Goal: Transaction & Acquisition: Purchase product/service

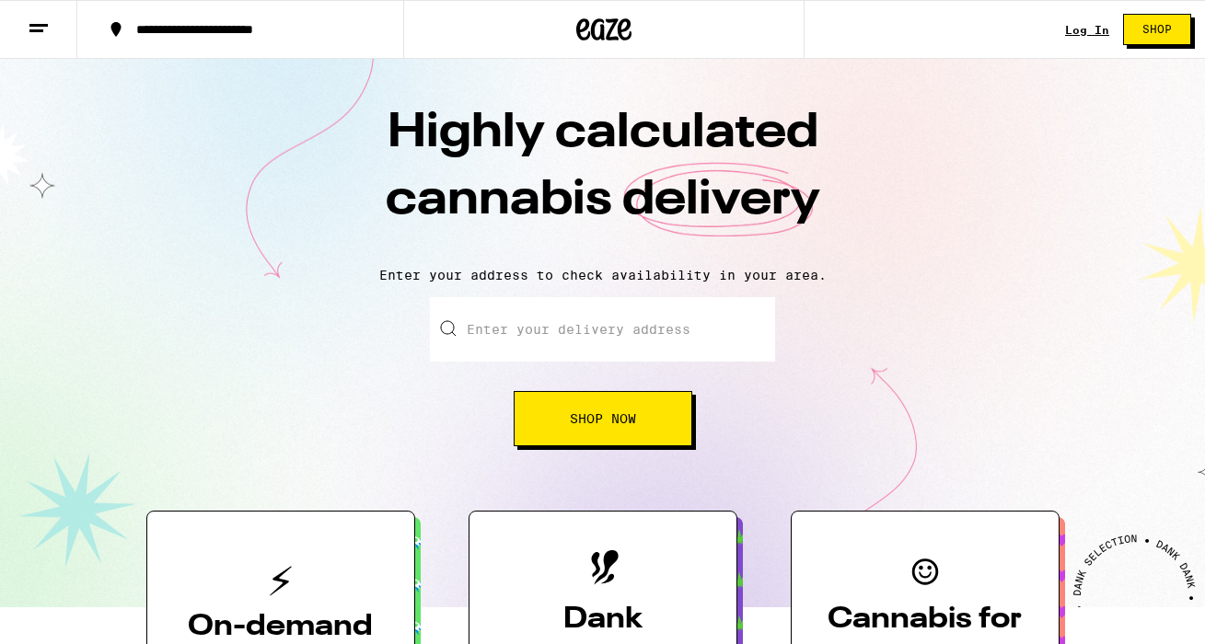
click at [1094, 36] on link "Log In" at bounding box center [1087, 30] width 44 height 12
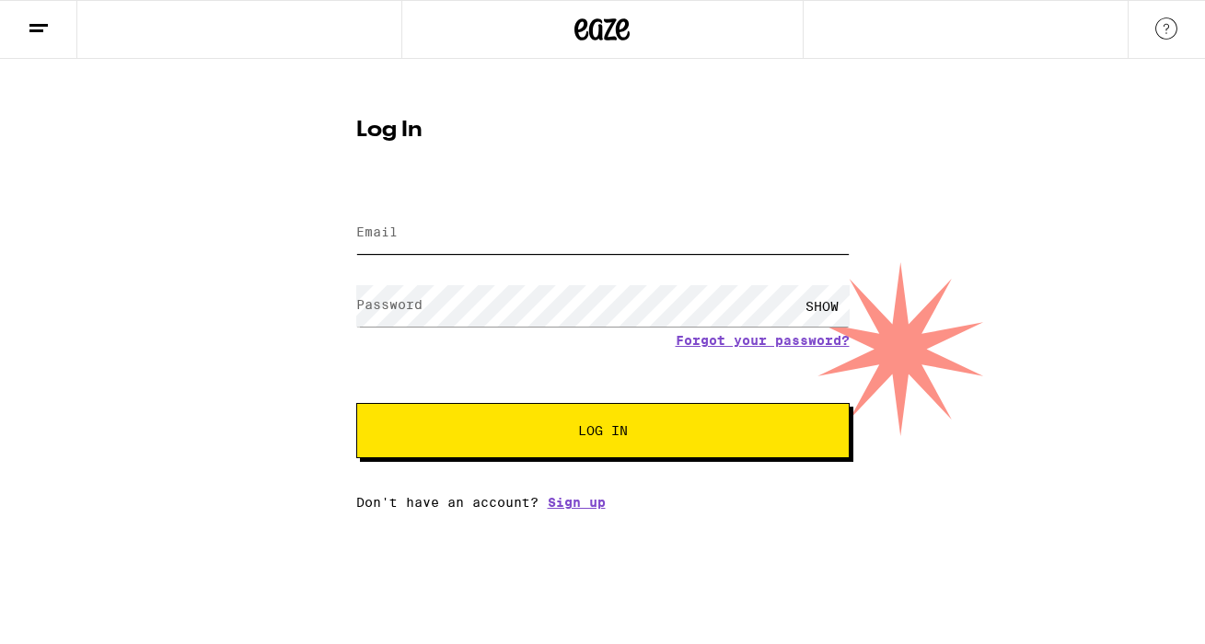
click at [630, 243] on input "Email" at bounding box center [602, 233] width 493 height 41
type input "[EMAIL_ADDRESS][DOMAIN_NAME]"
click at [641, 443] on button "Log In" at bounding box center [602, 430] width 493 height 55
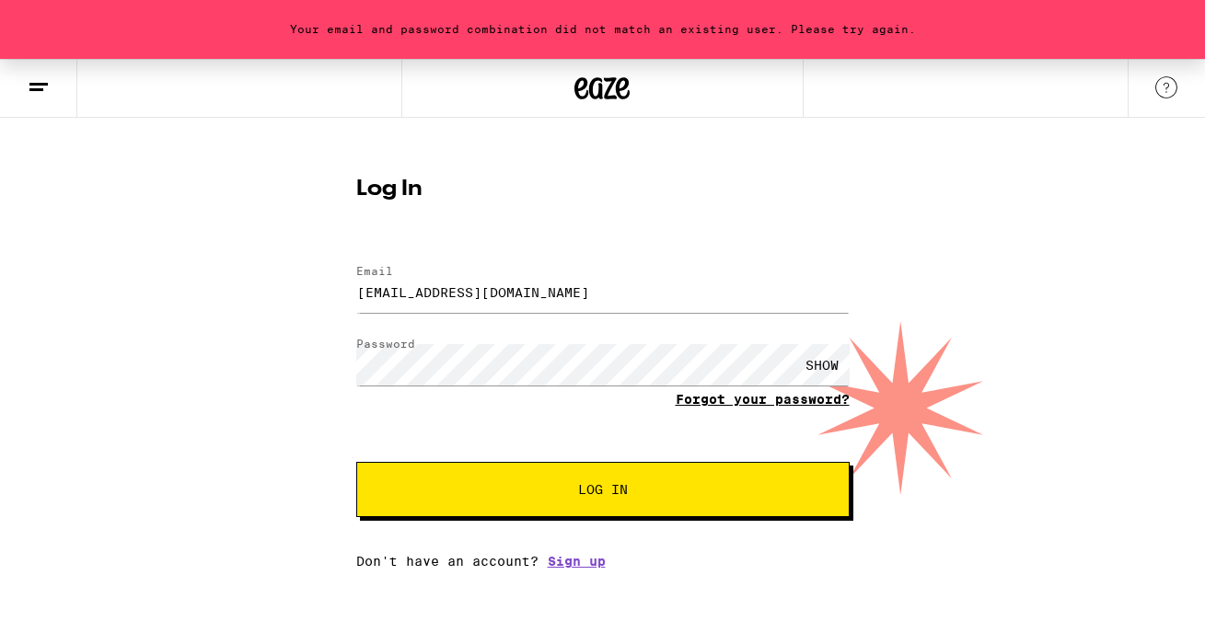
click at [749, 400] on link "Forgot your password?" at bounding box center [763, 399] width 174 height 15
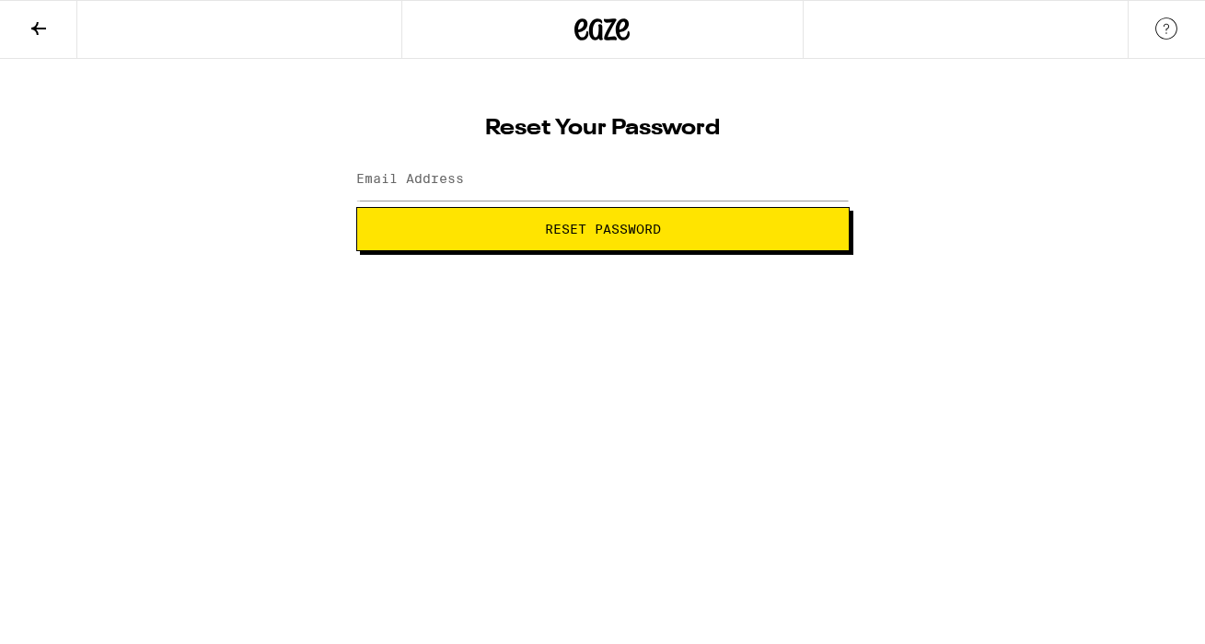
click at [607, 229] on span "Reset Password" at bounding box center [603, 229] width 116 height 13
click at [681, 167] on input "Email Address" at bounding box center [602, 179] width 493 height 41
type input "jenn.jennchan@gmail.com"
click at [754, 232] on span "Reset Password" at bounding box center [603, 229] width 462 height 13
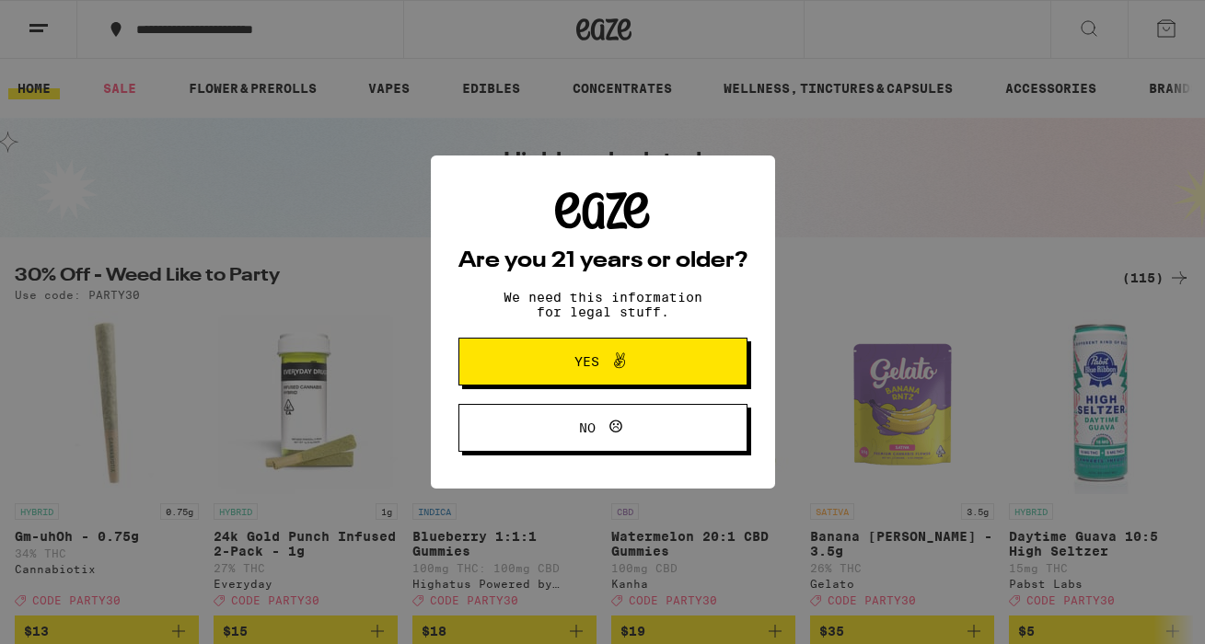
click at [653, 368] on span "Yes" at bounding box center [603, 362] width 140 height 24
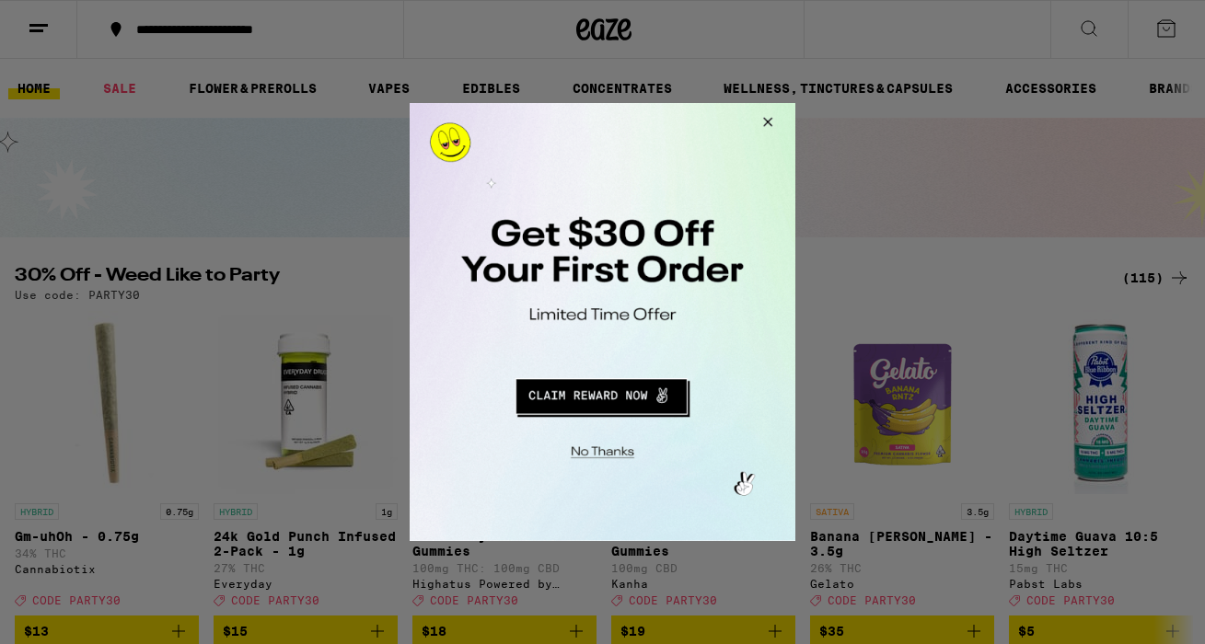
click at [633, 391] on button "Redirect to URL" at bounding box center [601, 394] width 320 height 44
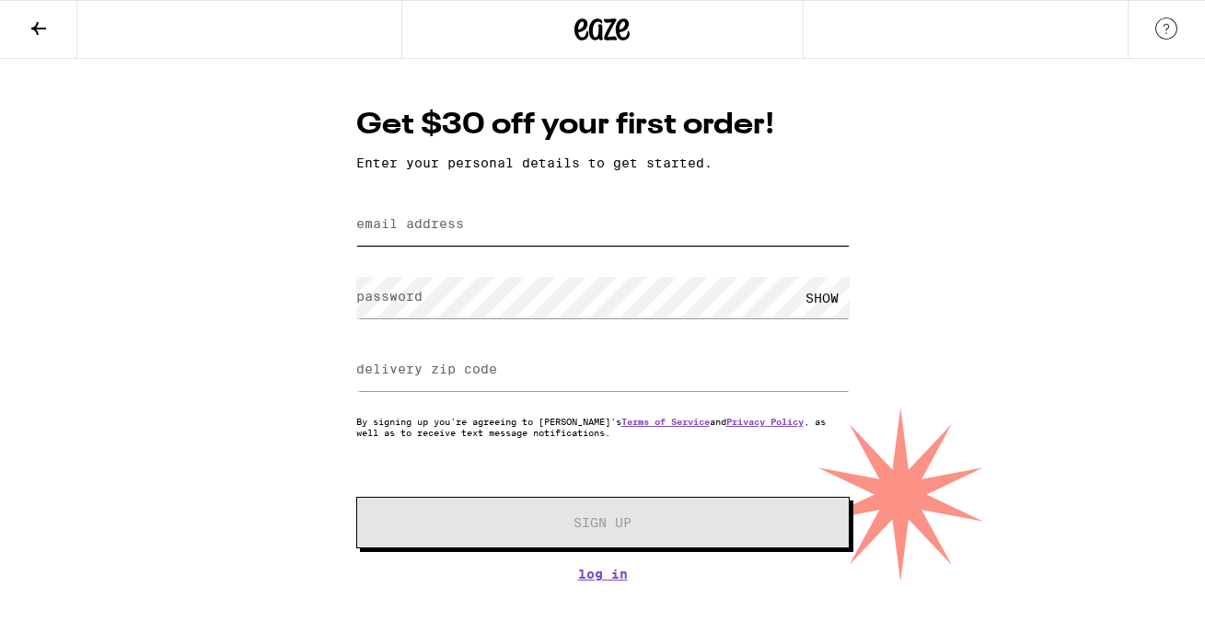
click at [710, 225] on input "email address" at bounding box center [602, 224] width 493 height 41
type input "[EMAIL_ADDRESS][DOMAIN_NAME]"
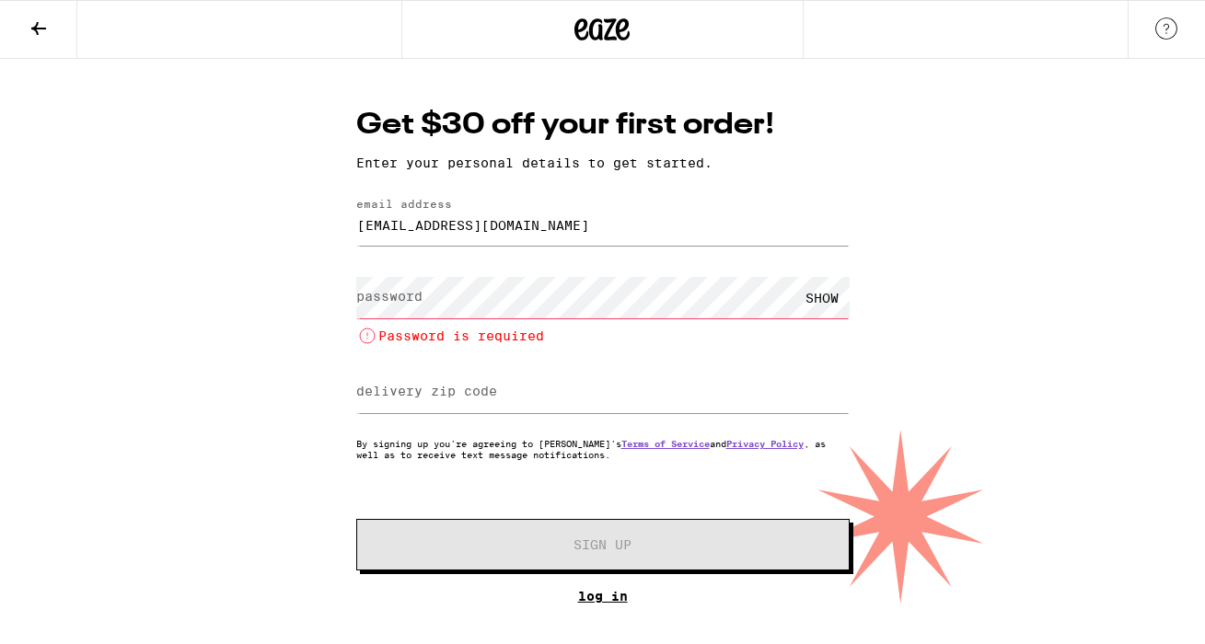
click at [609, 580] on div "Get $30 off your first order! Enter your personal details to get started. email…" at bounding box center [603, 354] width 530 height 499
click at [822, 305] on div "SHOW" at bounding box center [821, 297] width 55 height 41
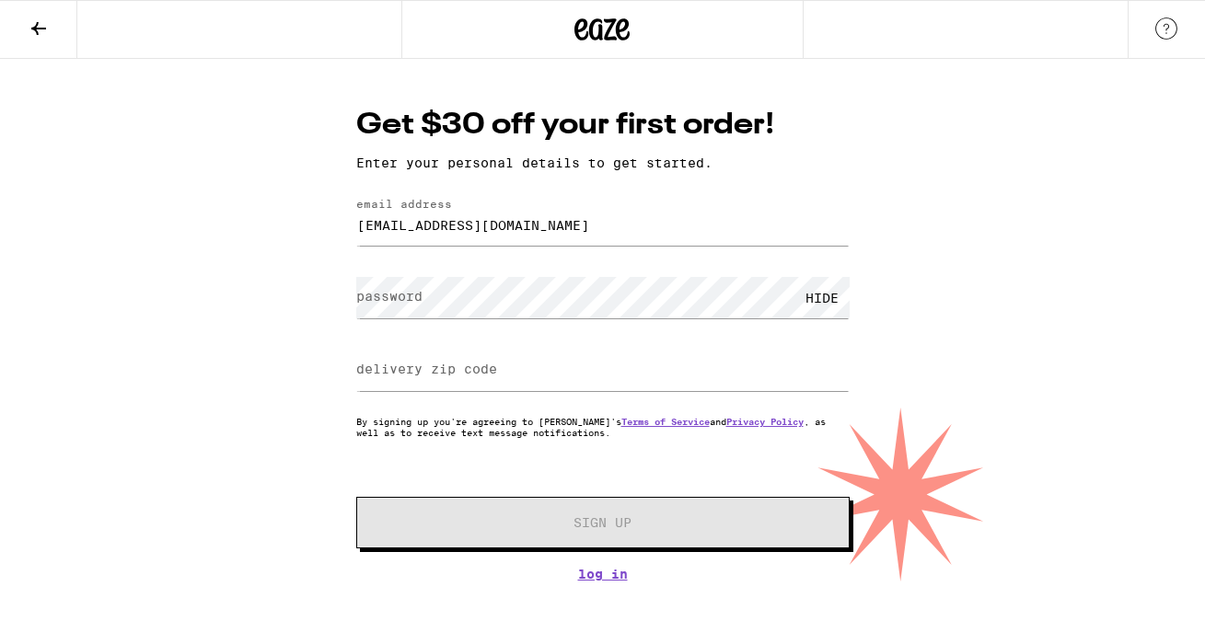
click at [810, 307] on div "HIDE" at bounding box center [821, 297] width 55 height 41
click at [590, 387] on input "delivery zip code" at bounding box center [602, 370] width 493 height 41
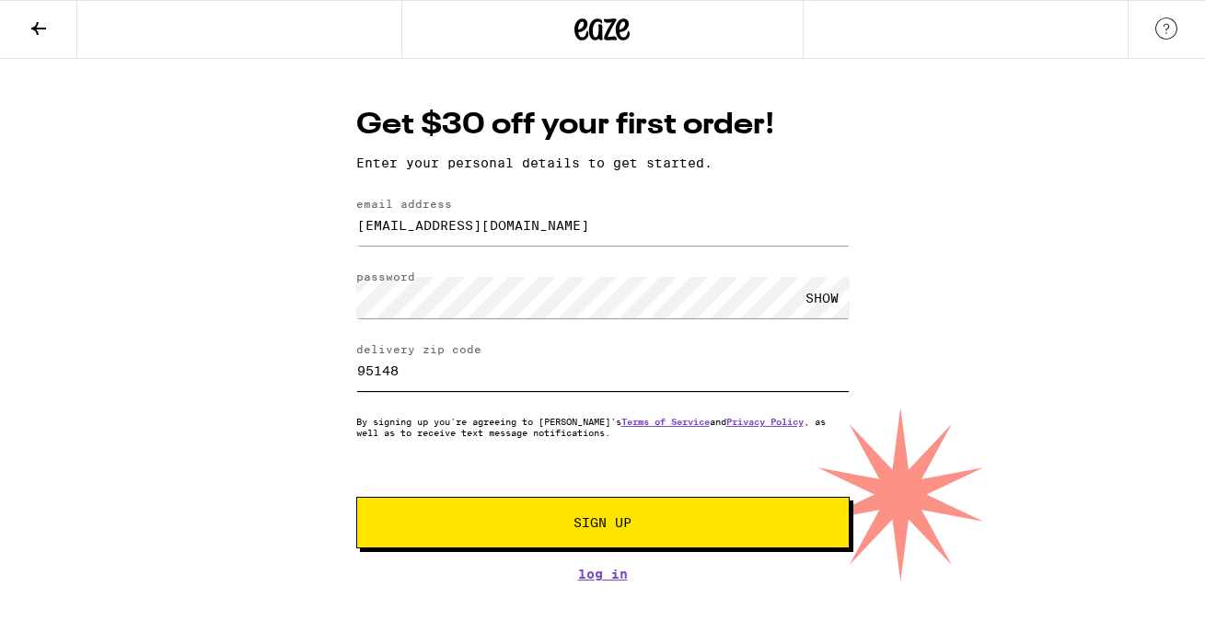
type input "95148"
click at [651, 539] on button "Sign Up" at bounding box center [602, 523] width 493 height 52
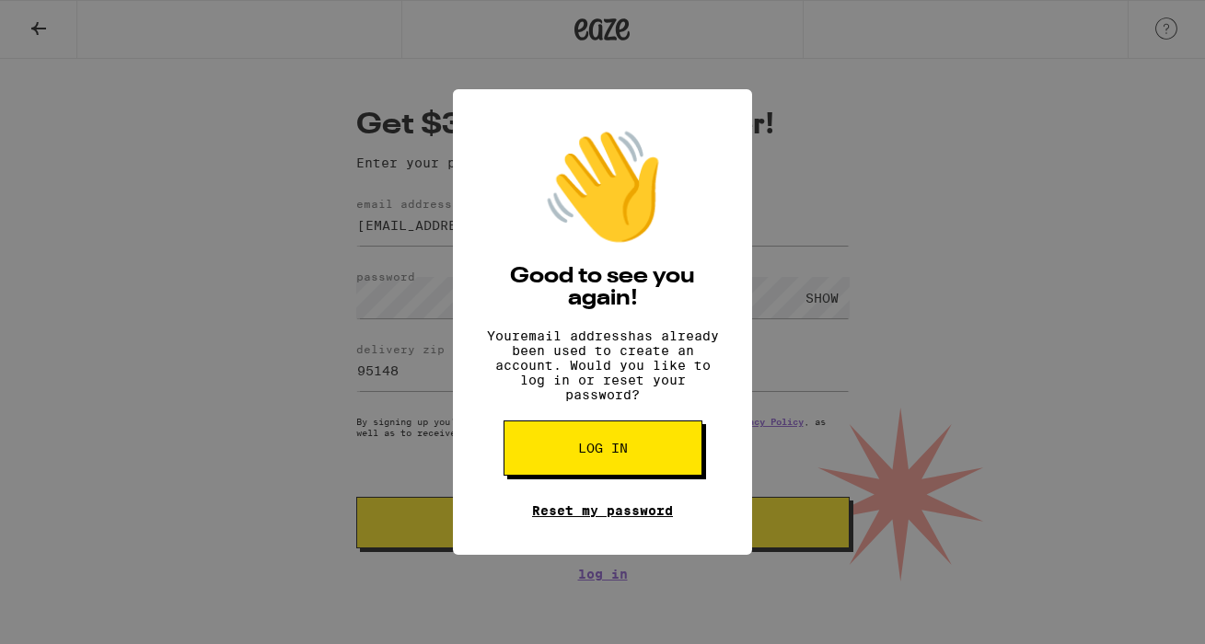
click at [650, 518] on link "Reset my password" at bounding box center [602, 510] width 141 height 15
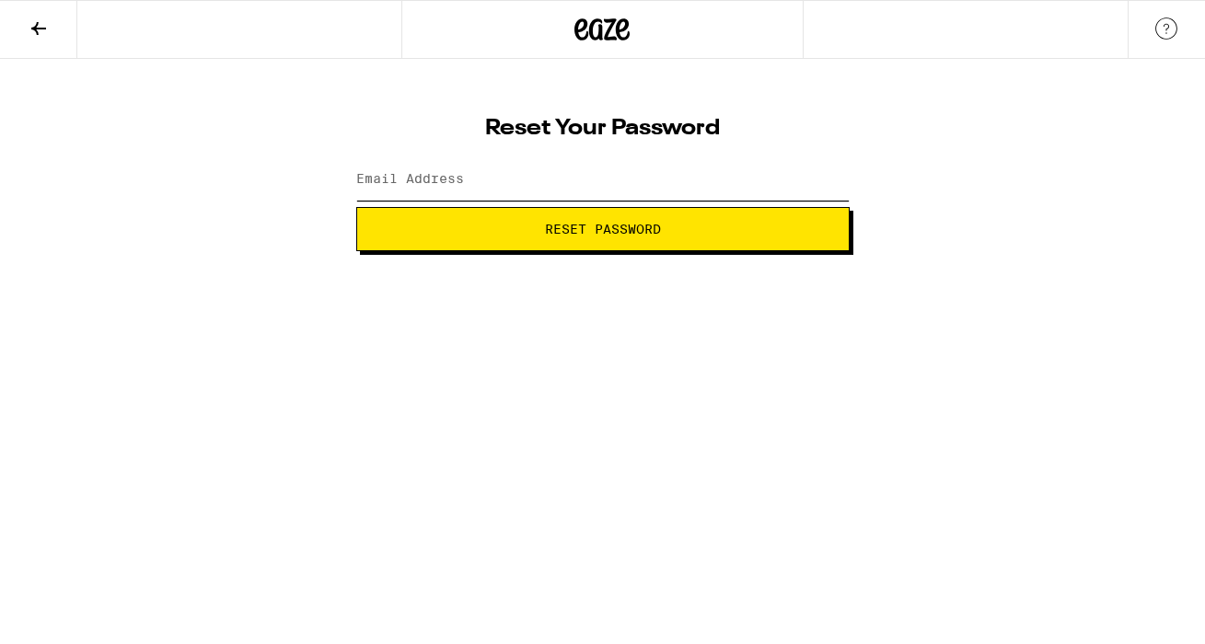
click at [645, 177] on input "Email Address" at bounding box center [602, 179] width 493 height 41
type input "J"
type input "jenn.jennchan@gmail.com"
click at [639, 241] on button "Reset Password" at bounding box center [602, 229] width 493 height 44
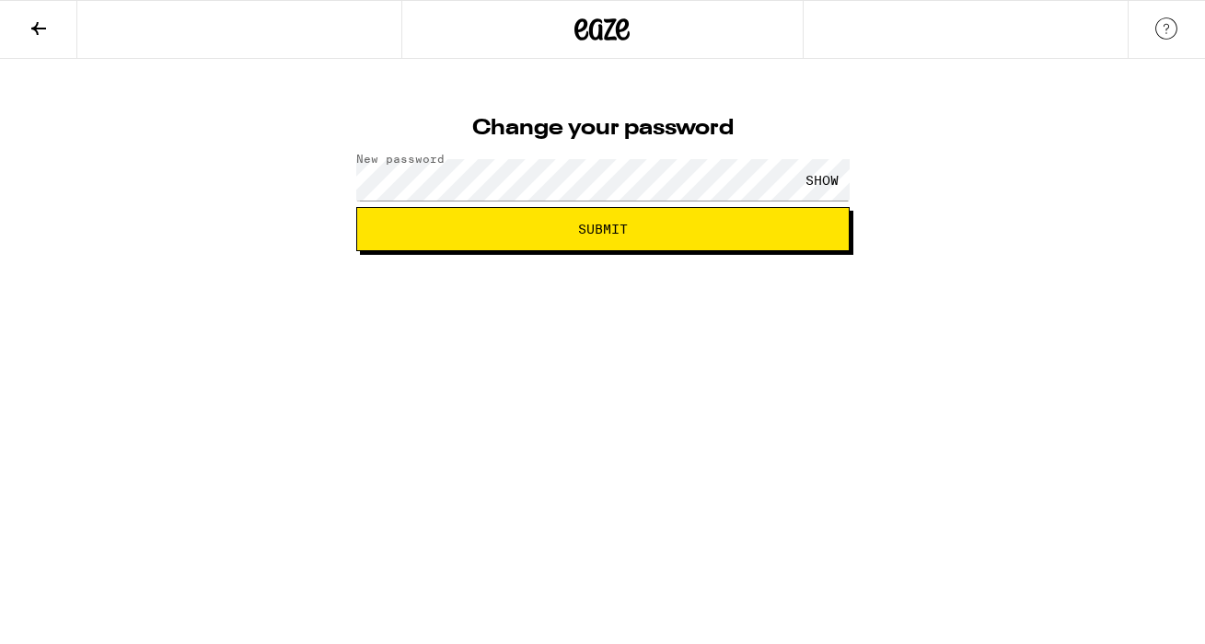
click at [706, 235] on span "Submit" at bounding box center [603, 229] width 462 height 13
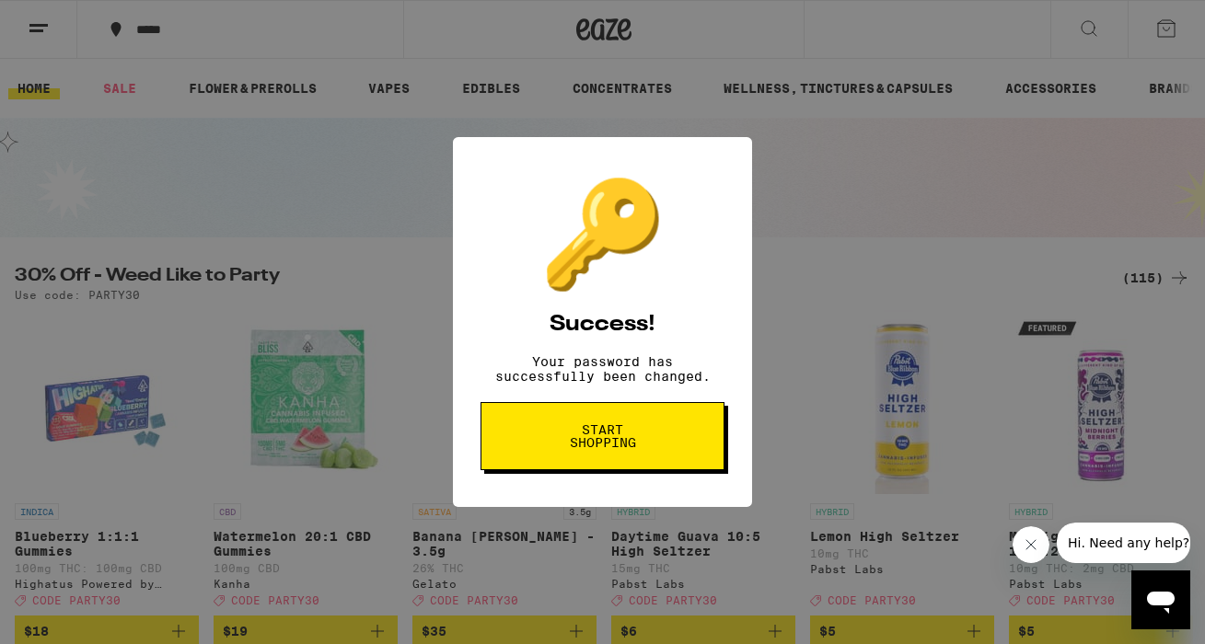
click at [650, 453] on button "Start shopping" at bounding box center [602, 436] width 244 height 68
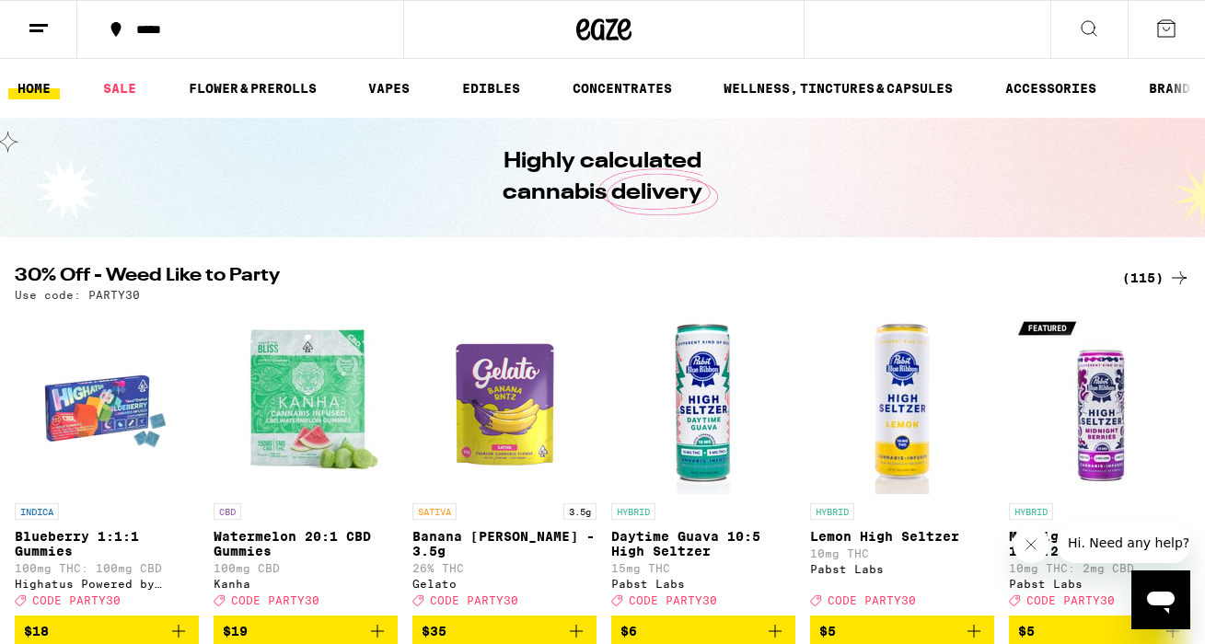
click at [1093, 32] on icon at bounding box center [1089, 28] width 22 height 22
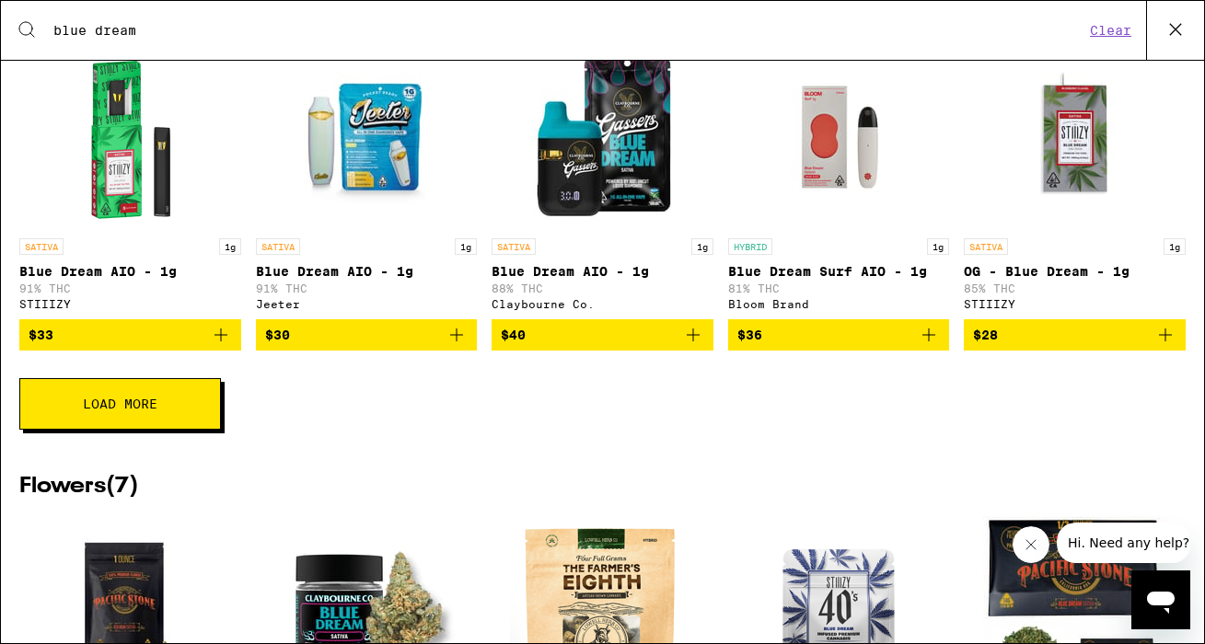
scroll to position [410, 0]
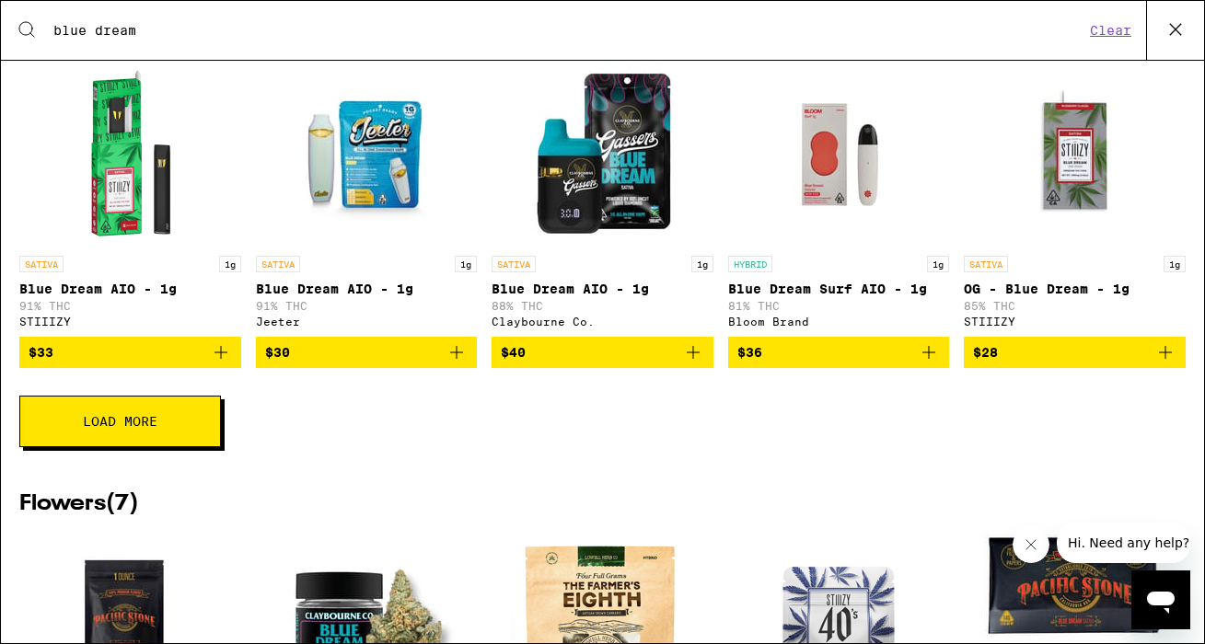
type input "blue dream"
click at [117, 428] on span "Load More" at bounding box center [120, 421] width 75 height 13
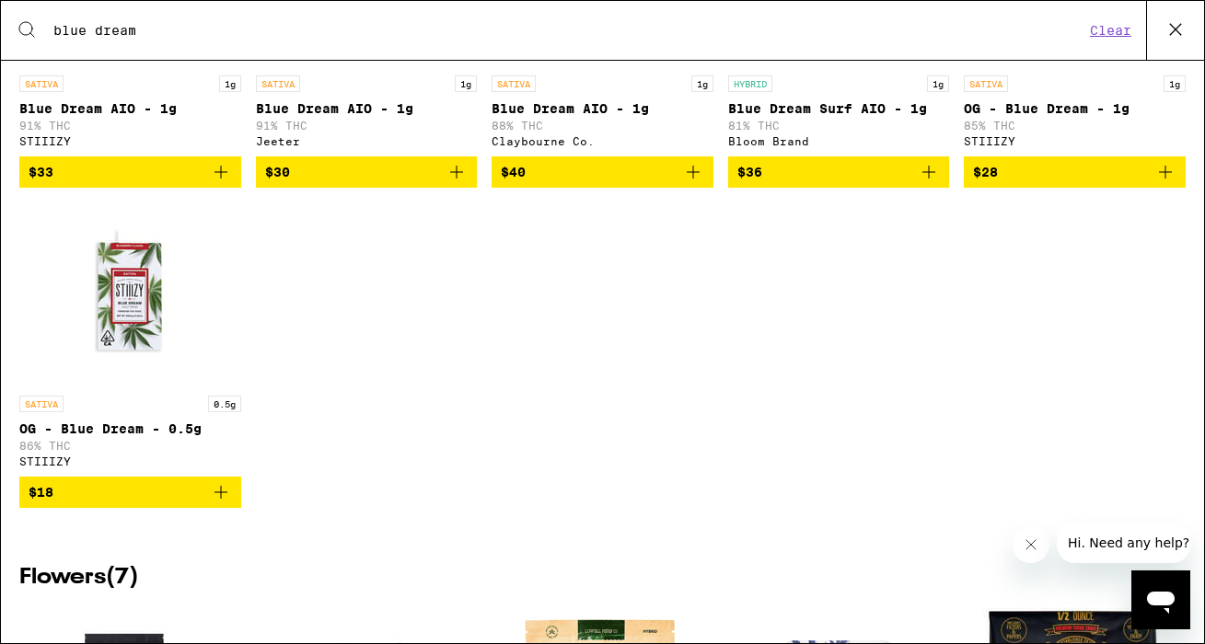
scroll to position [590, 0]
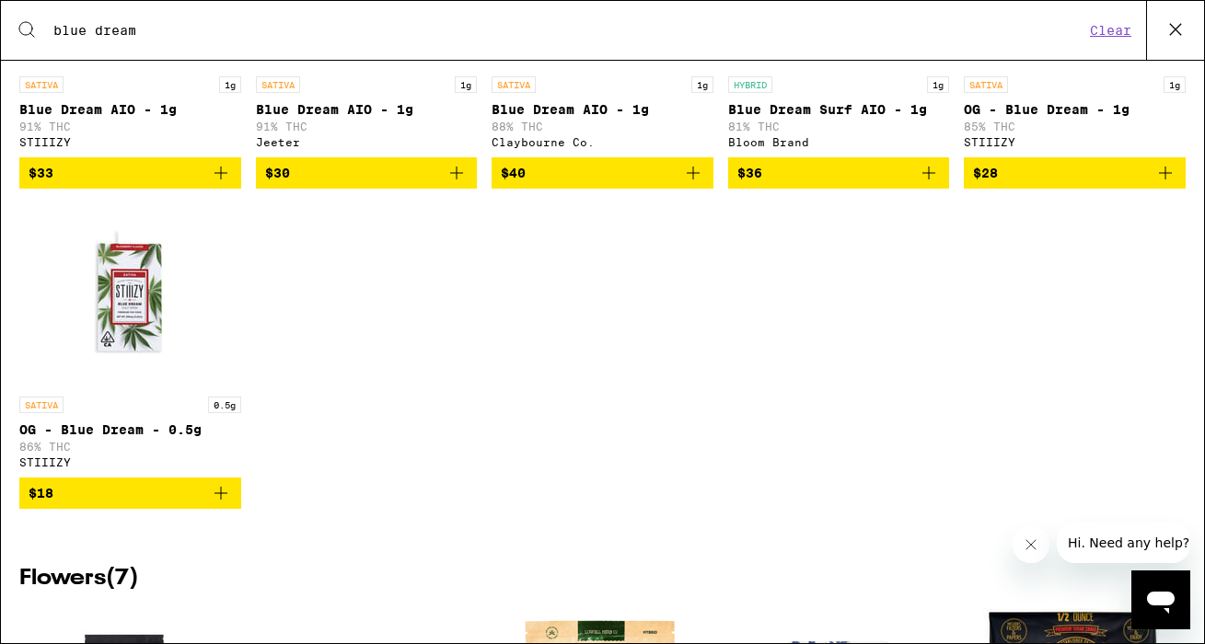
click at [158, 337] on img "Open page for OG - Blue Dream - 0.5g from STIIIZY" at bounding box center [130, 295] width 184 height 184
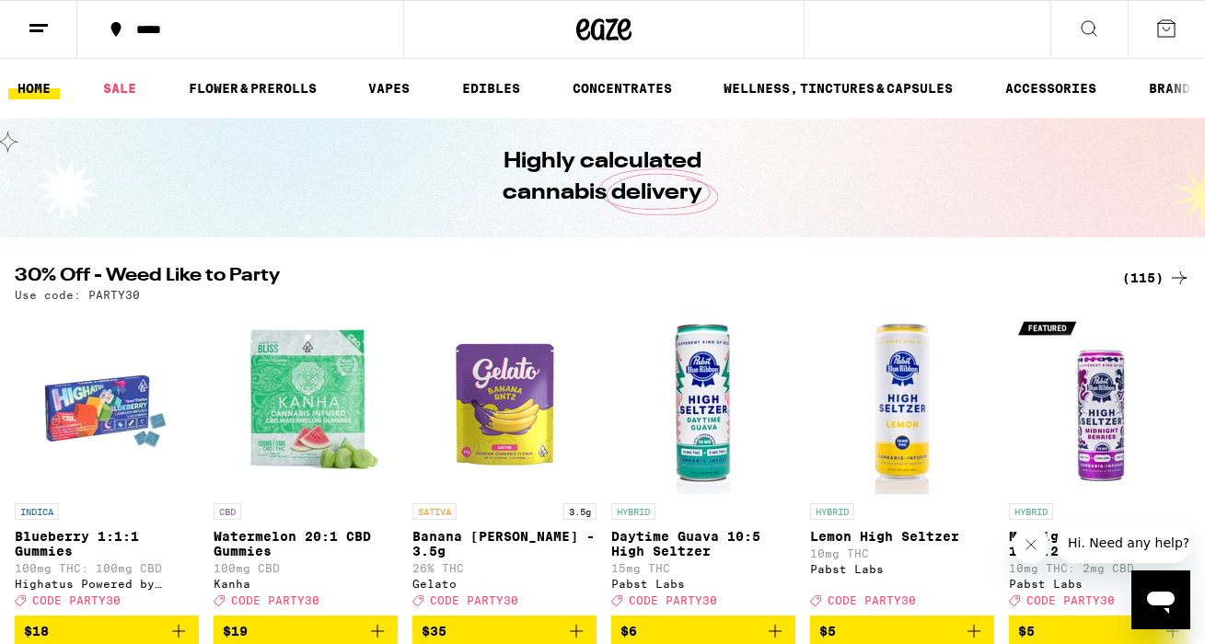
click at [957, 10] on div "*****" at bounding box center [602, 29] width 1205 height 59
click at [1082, 17] on icon at bounding box center [1089, 28] width 22 height 22
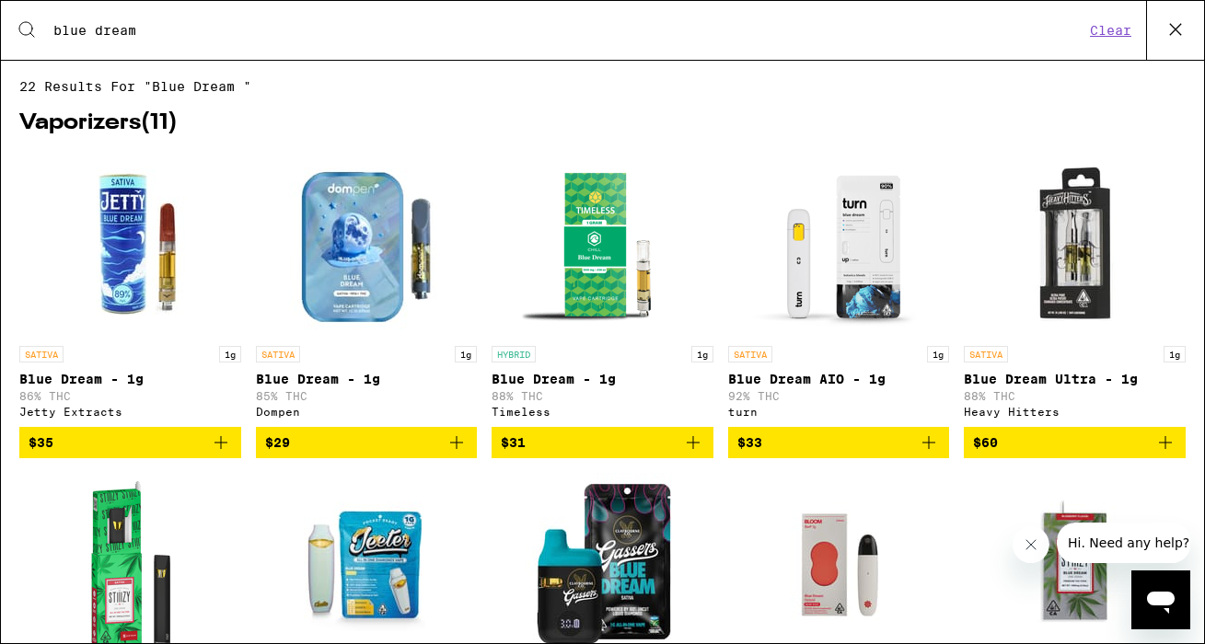
click at [329, 239] on img "Open page for Blue Dream - 1g from Dompen" at bounding box center [366, 245] width 184 height 184
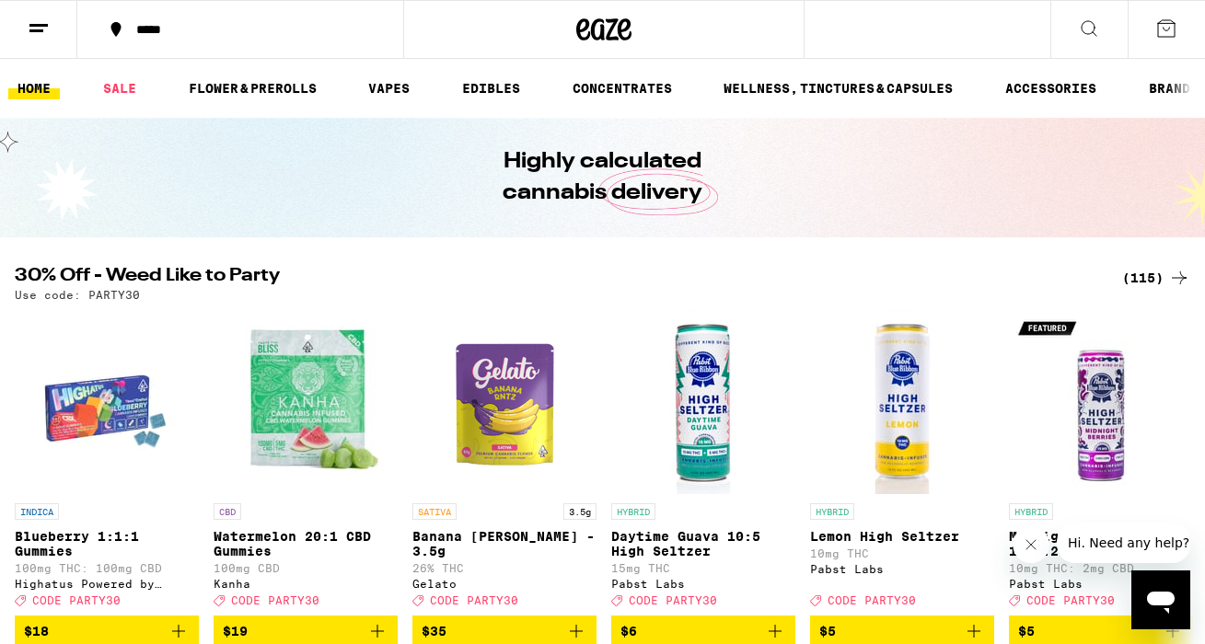
click at [828, 30] on div "*****" at bounding box center [602, 29] width 1205 height 59
click at [964, 37] on div "*****" at bounding box center [602, 29] width 1205 height 59
click at [285, 83] on link "FLOWER & PREROLLS" at bounding box center [252, 88] width 146 height 22
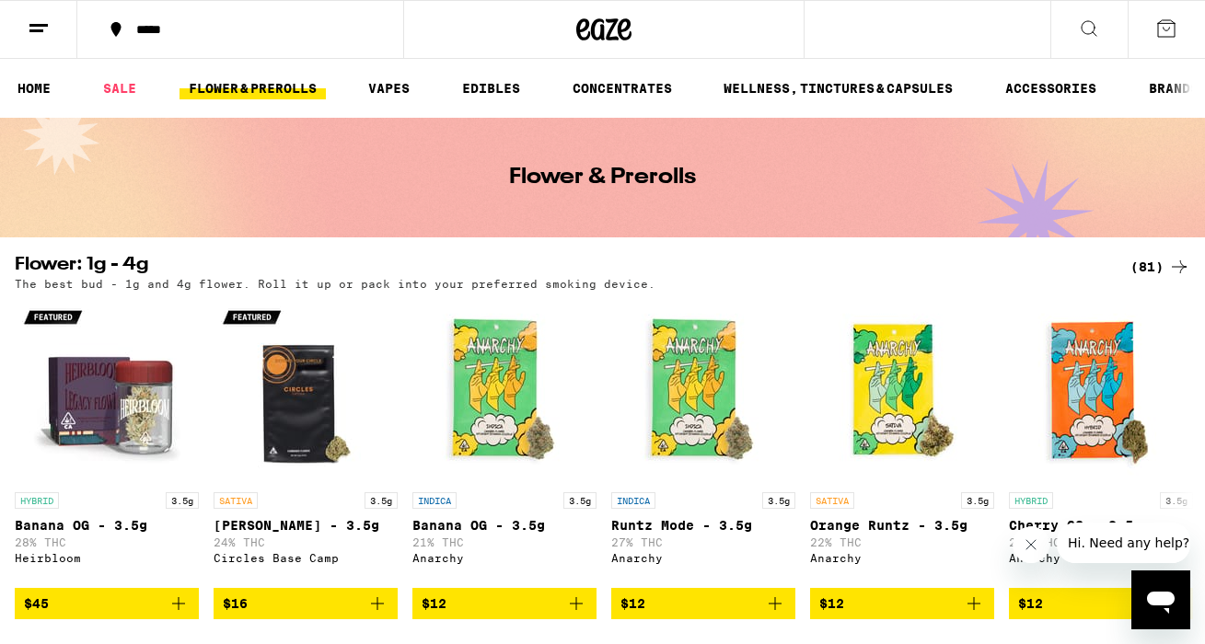
click at [1081, 23] on icon at bounding box center [1089, 28] width 22 height 22
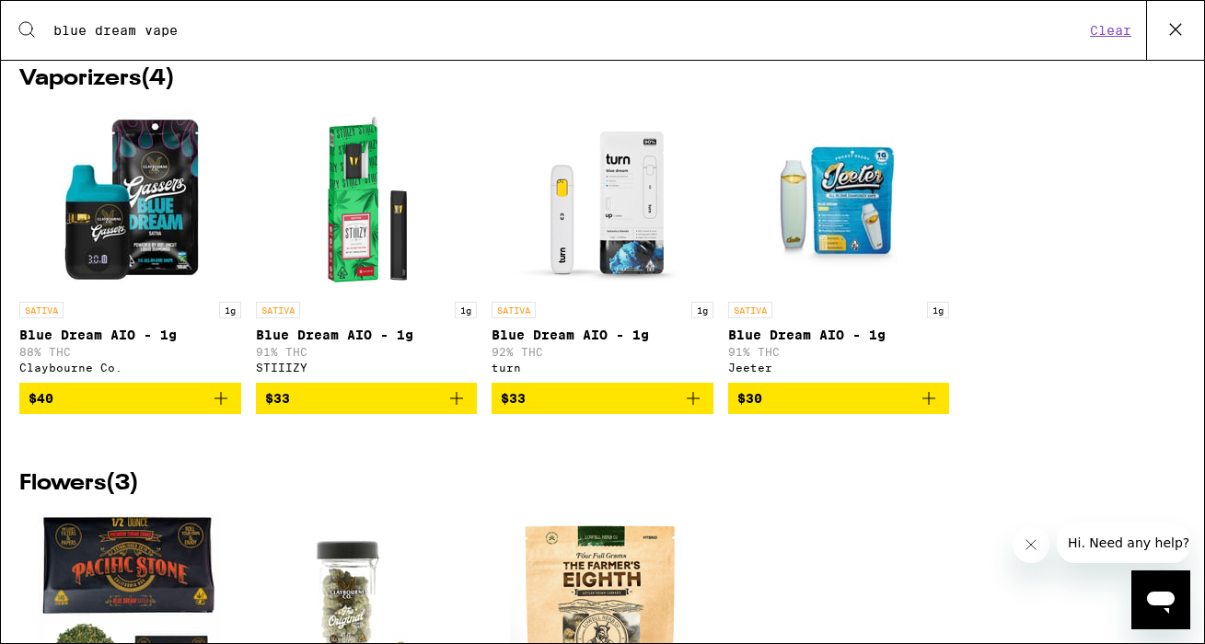
scroll to position [42, 0]
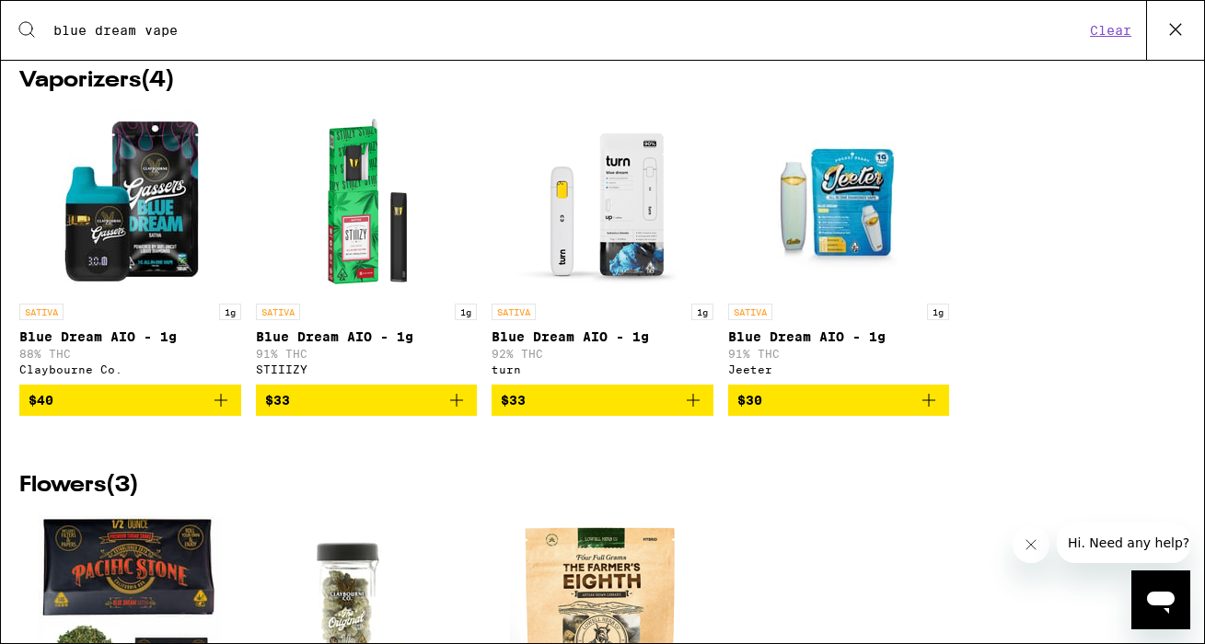
type input "blue dream vape"
click at [381, 230] on img "Open page for Blue Dream AIO - 1g from STIIIZY" at bounding box center [366, 202] width 184 height 184
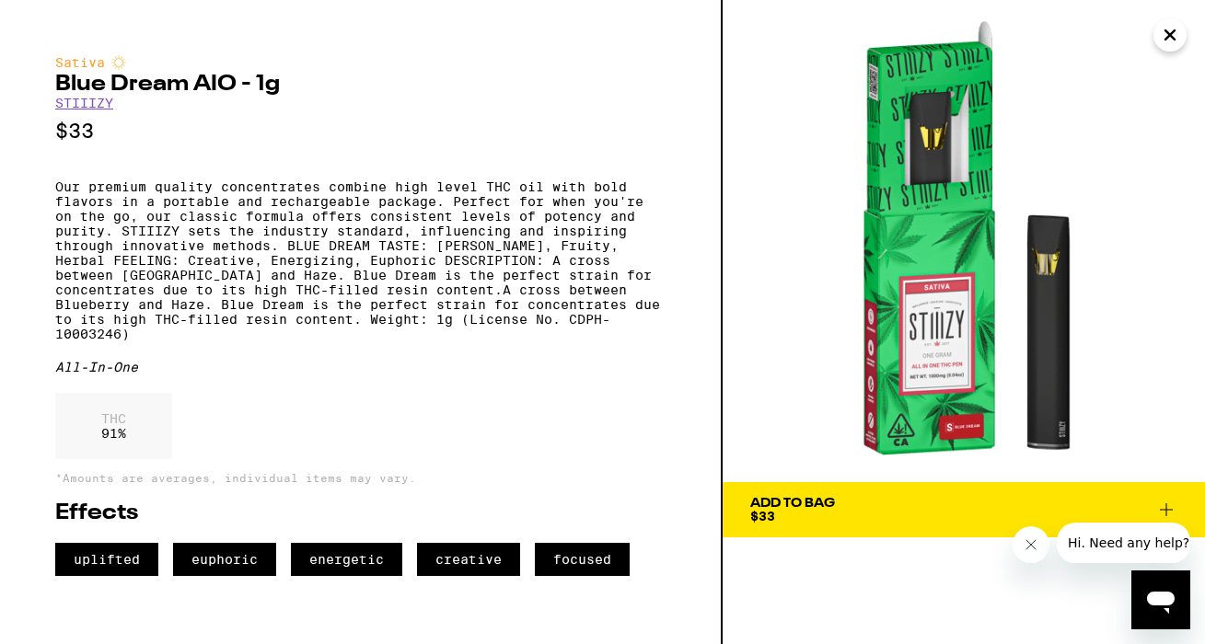
click at [1153, 510] on span "Add To Bag $33" at bounding box center [963, 510] width 427 height 26
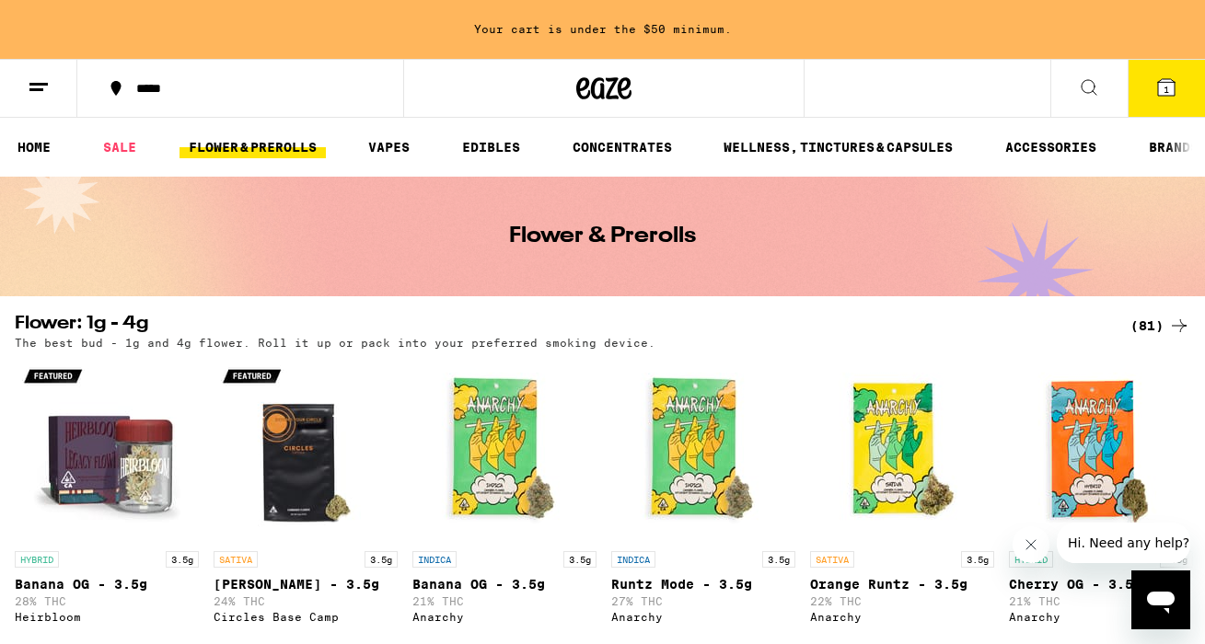
click at [1165, 89] on span "1" at bounding box center [1166, 89] width 6 height 11
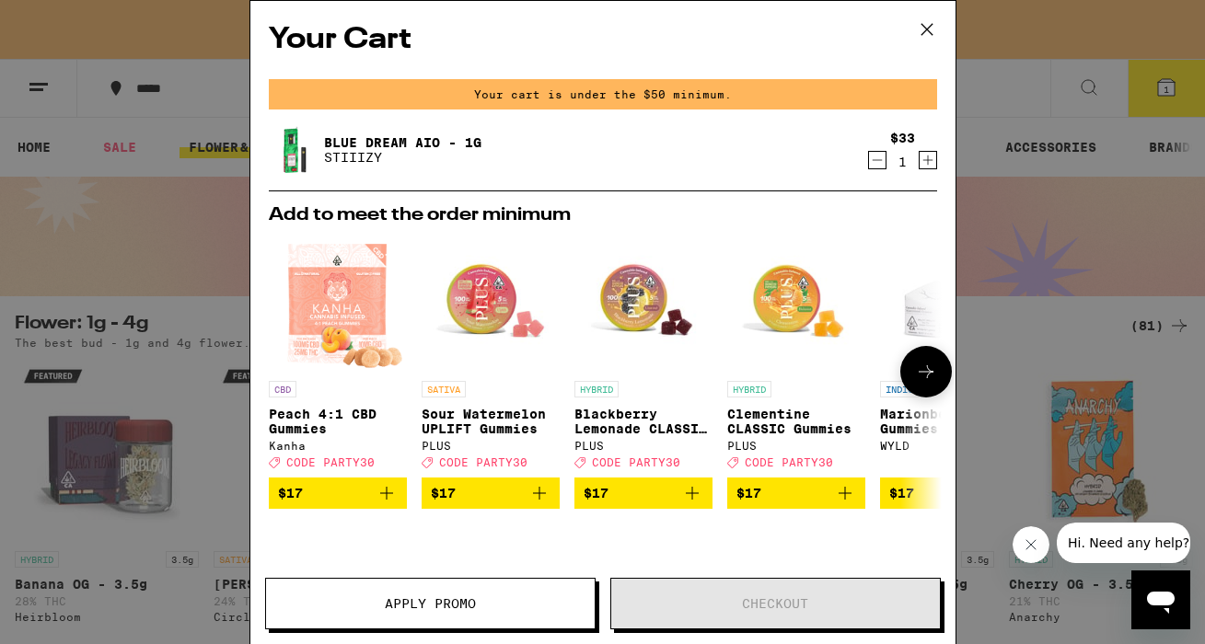
click at [928, 388] on button at bounding box center [926, 372] width 52 height 52
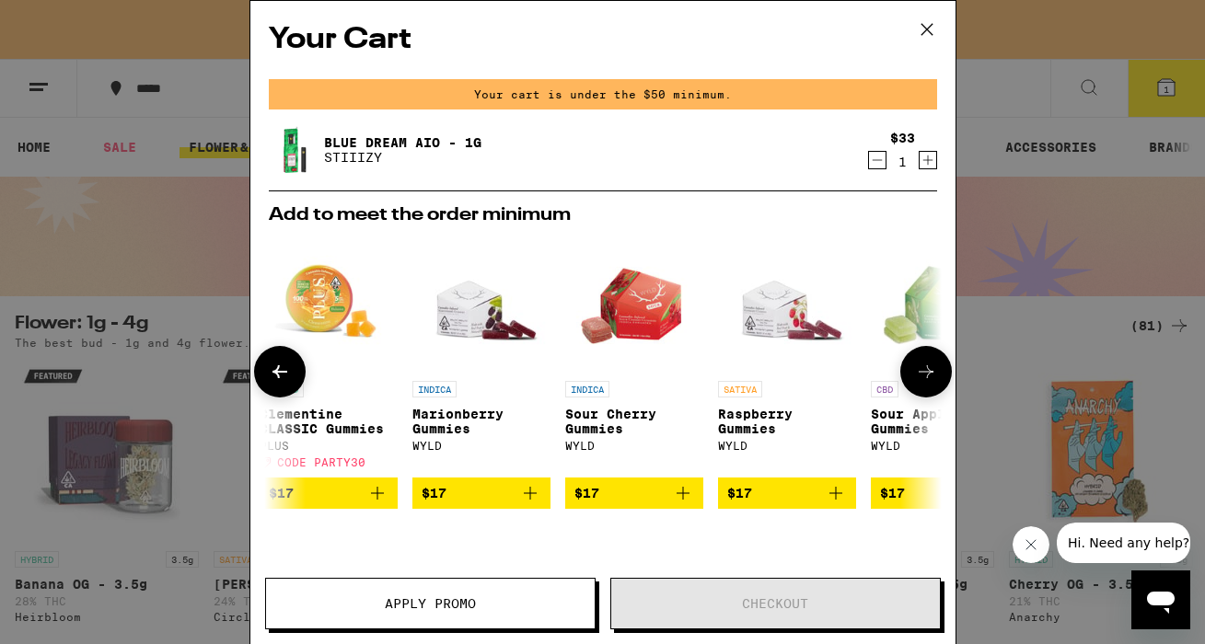
click at [928, 388] on button at bounding box center [926, 372] width 52 height 52
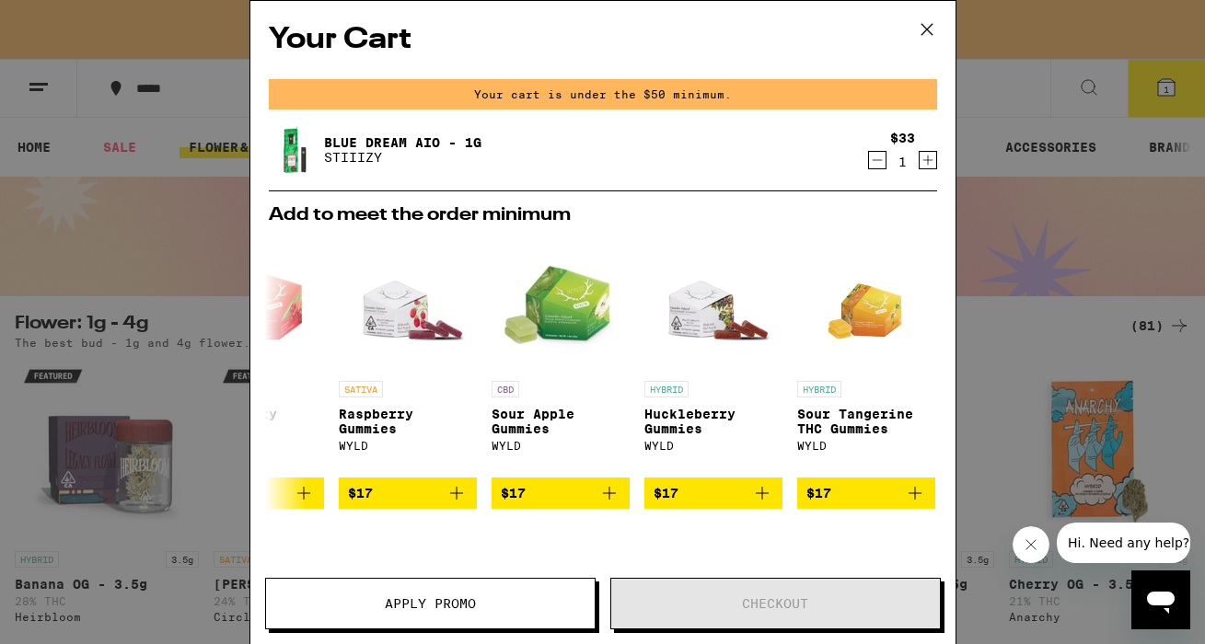
scroll to position [0, 860]
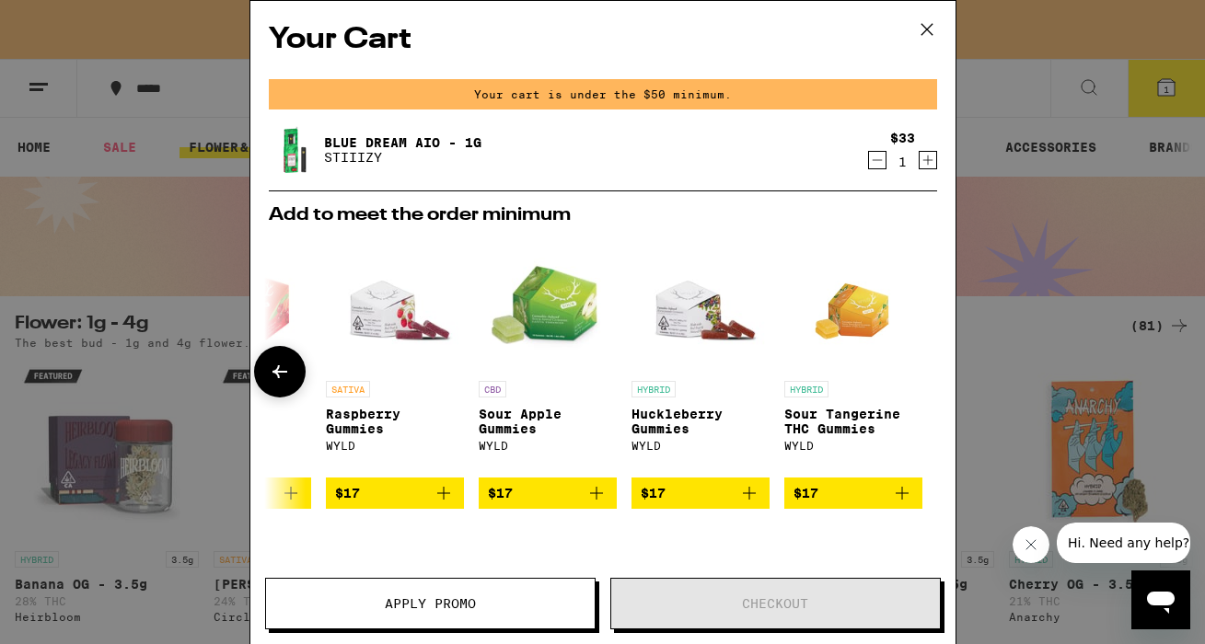
click at [293, 378] on button at bounding box center [280, 372] width 52 height 52
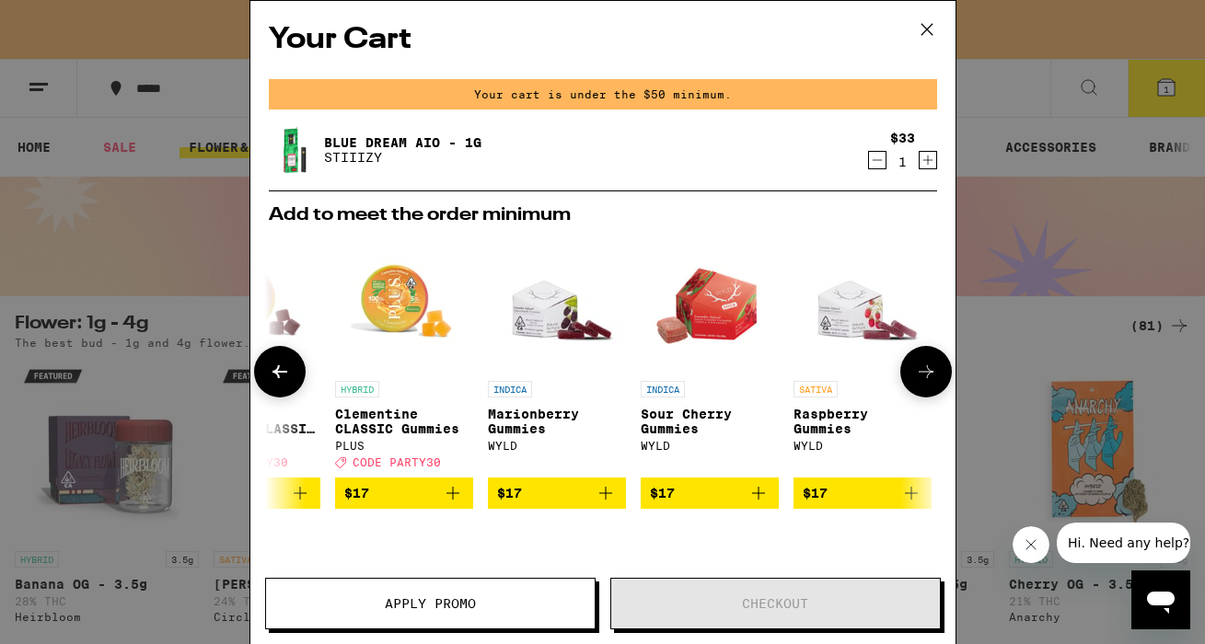
click at [293, 378] on button at bounding box center [280, 372] width 52 height 52
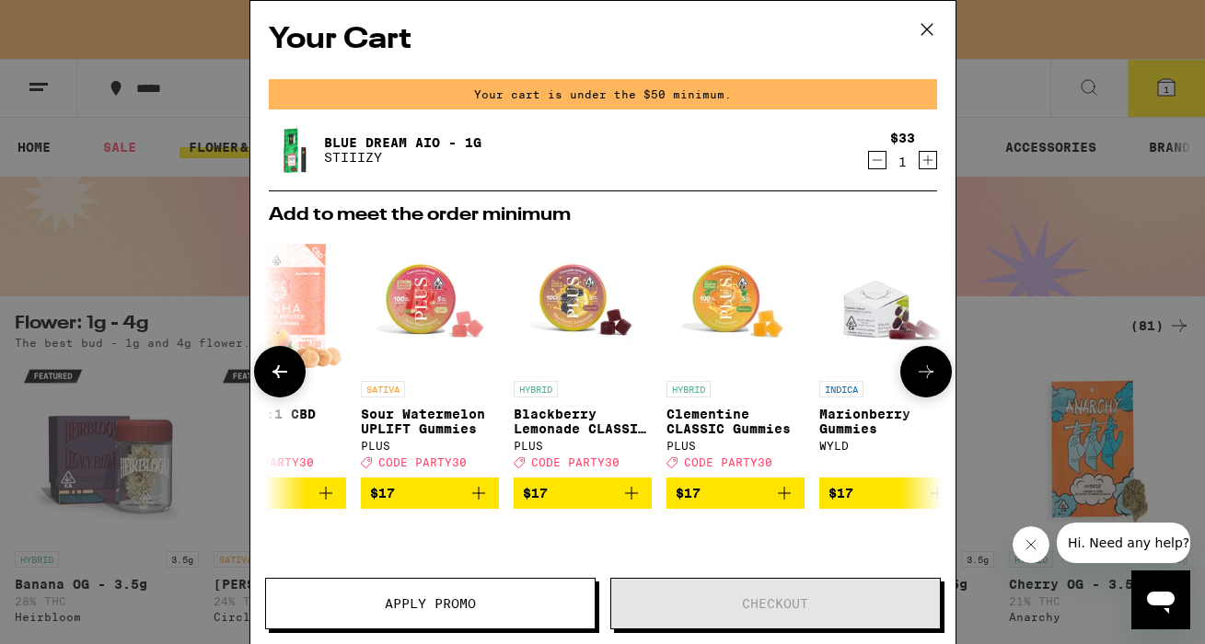
scroll to position [0, 0]
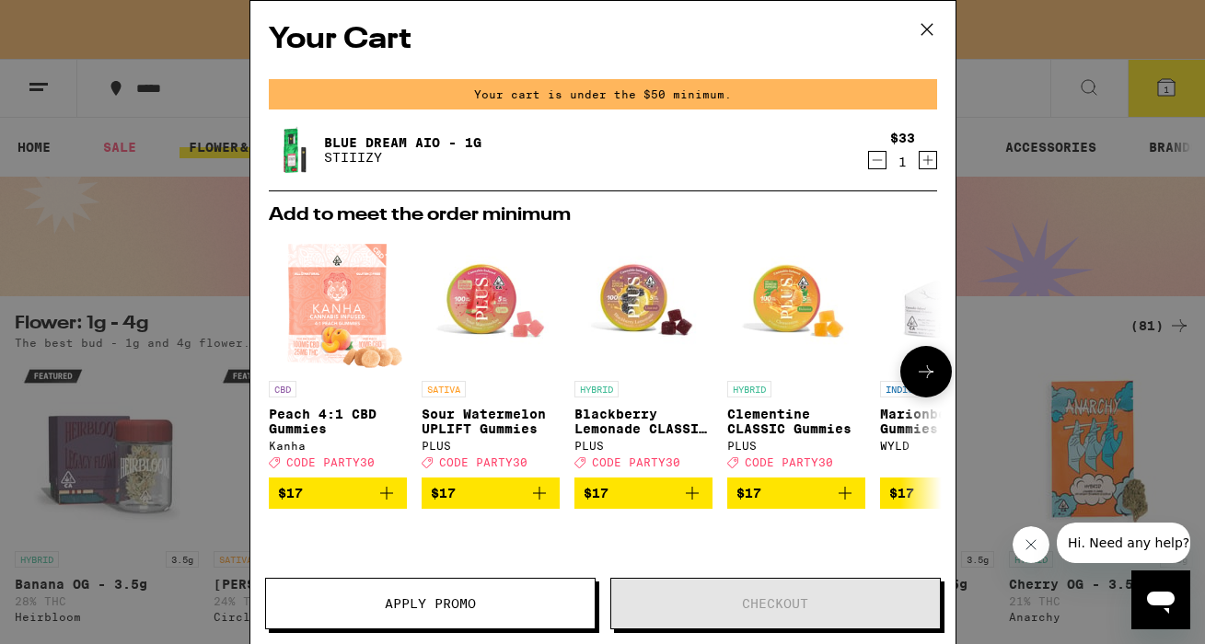
click at [293, 378] on div at bounding box center [280, 372] width 52 height 52
click at [925, 24] on icon at bounding box center [927, 30] width 28 height 28
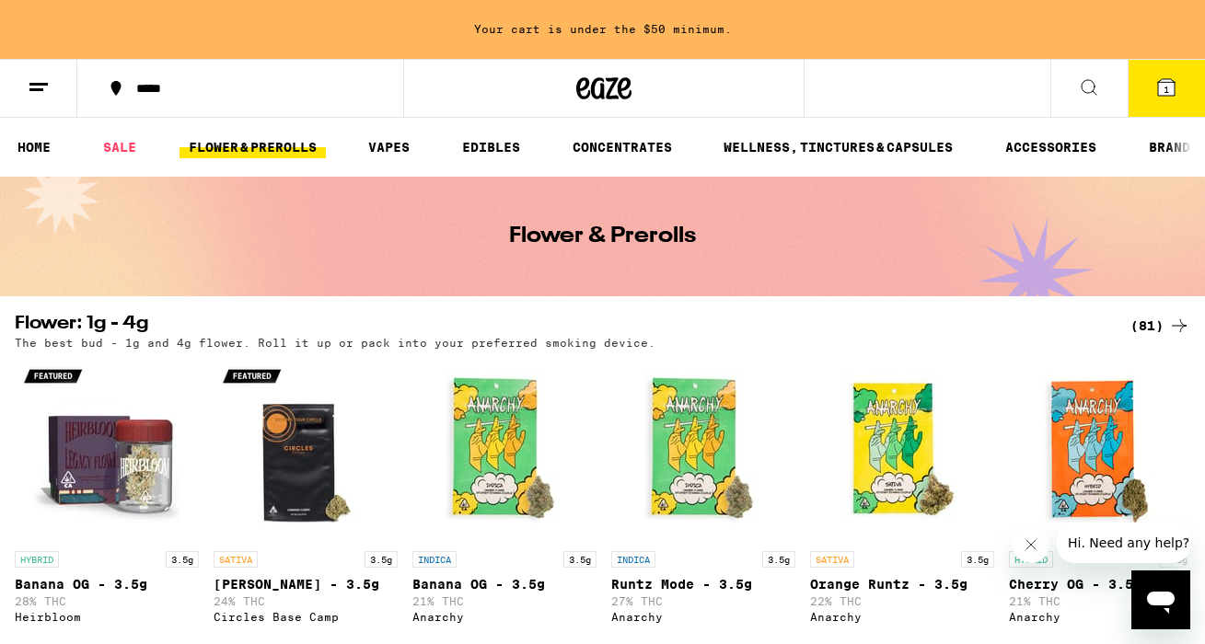
click at [1081, 83] on icon at bounding box center [1089, 87] width 22 height 22
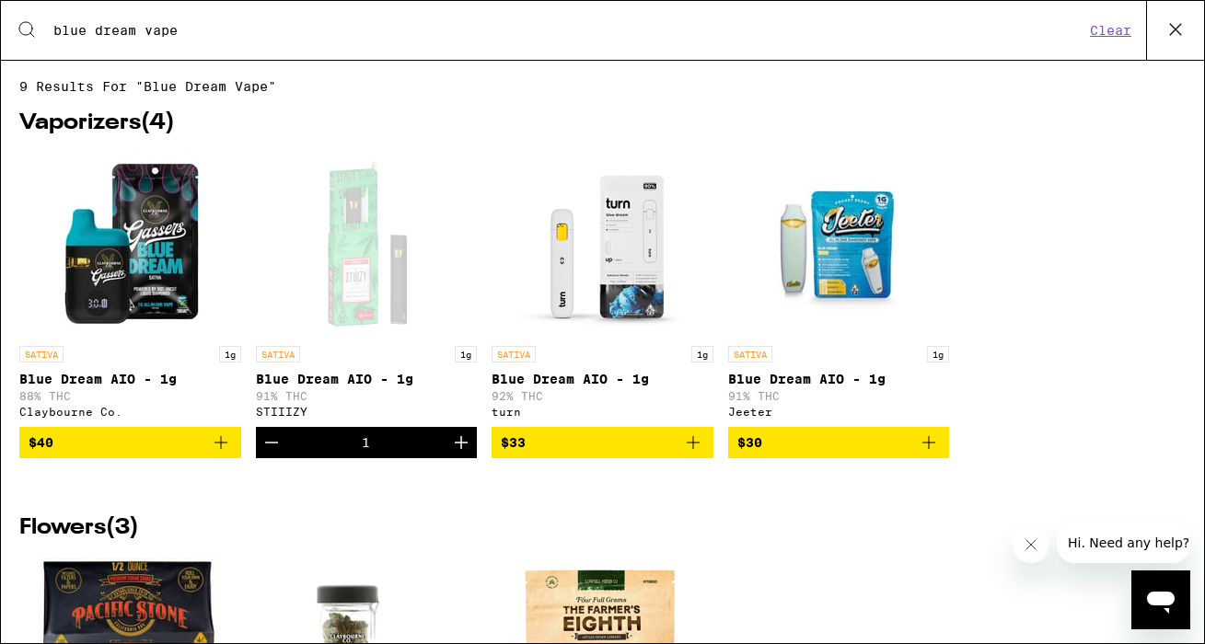
click at [147, 35] on input "blue dream vape" at bounding box center [568, 30] width 1032 height 17
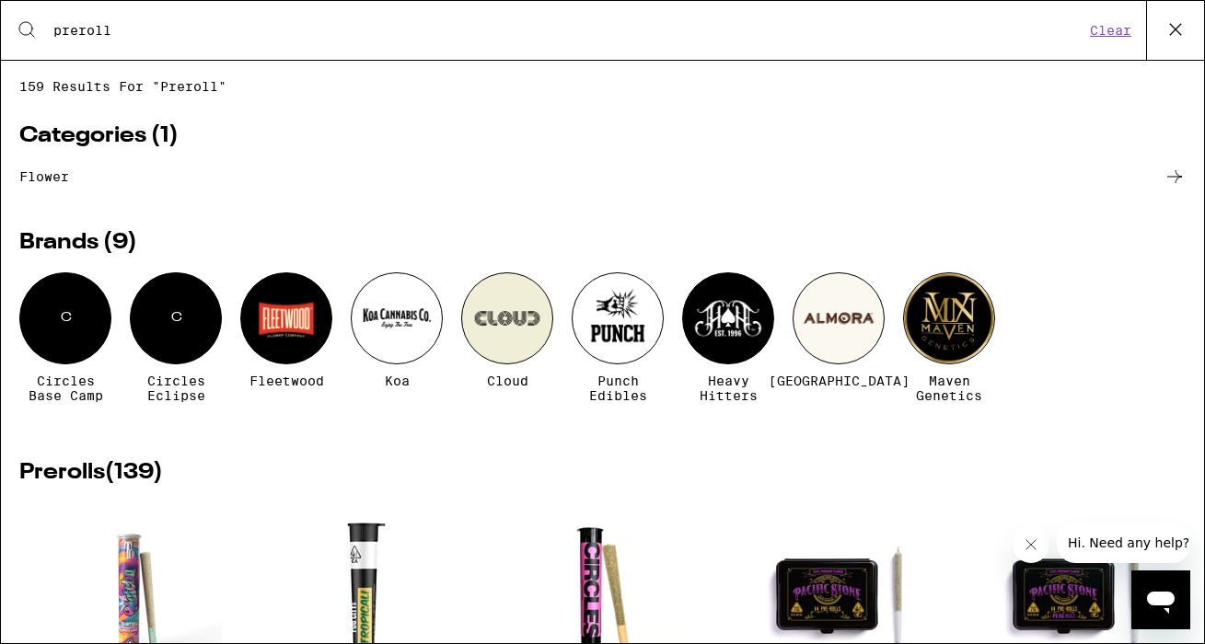
type input "preroll"
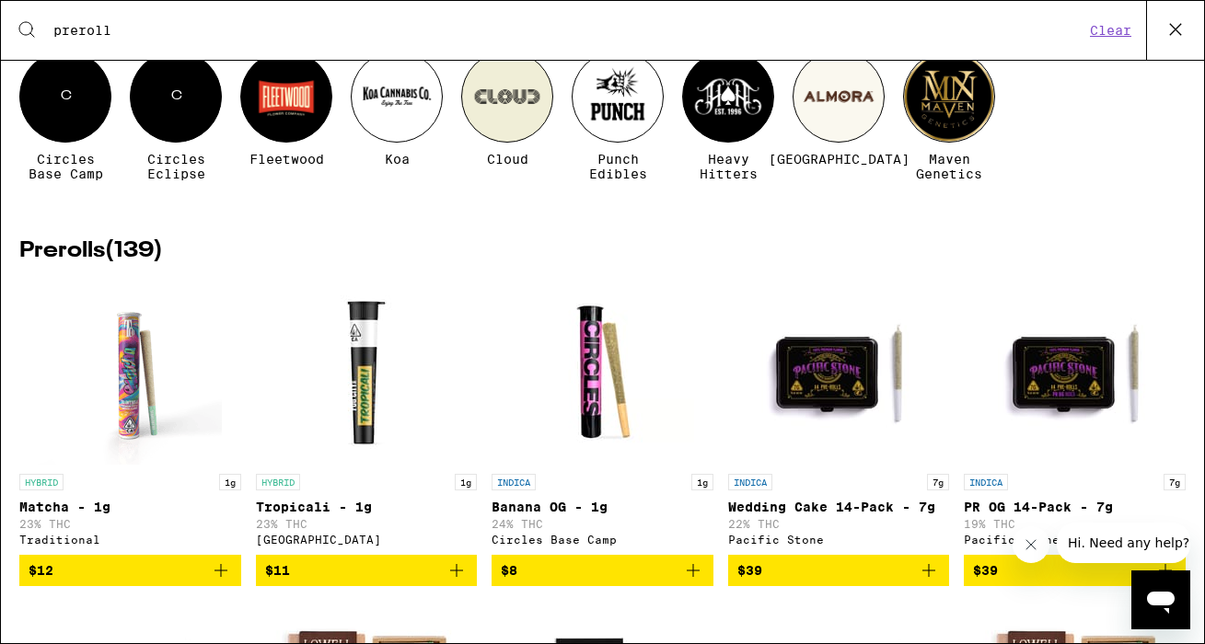
scroll to position [225, 0]
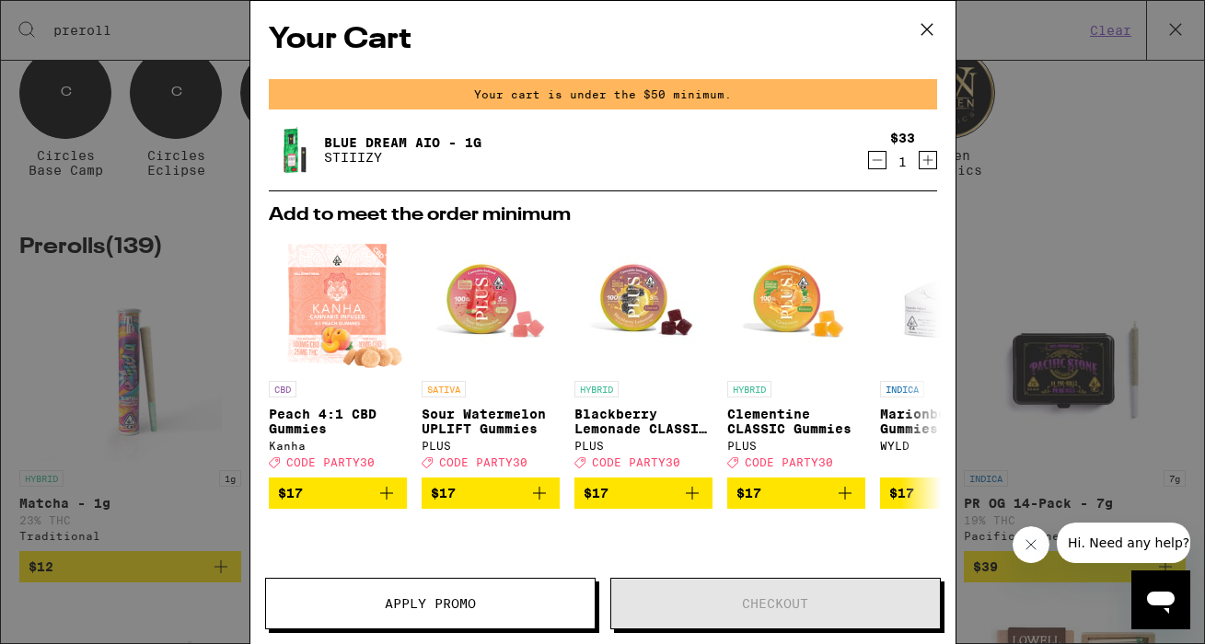
click at [937, 24] on icon at bounding box center [927, 30] width 28 height 28
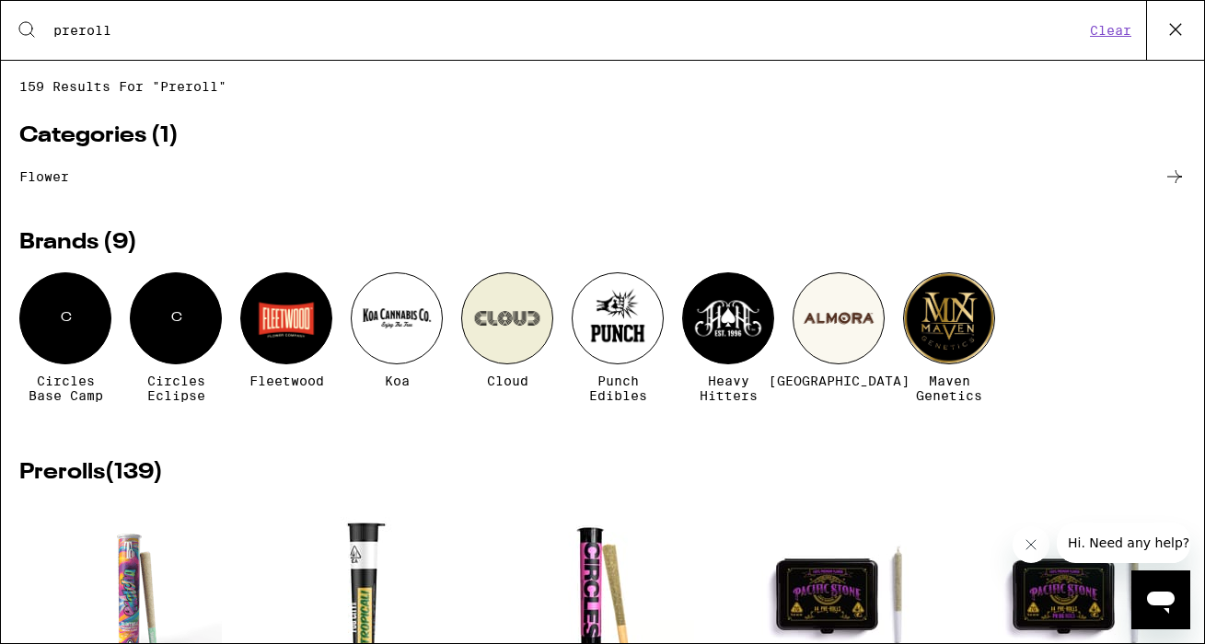
click at [1121, 41] on div "Search for Products preroll Clear" at bounding box center [602, 30] width 1203 height 59
click at [1128, 30] on button "Clear" at bounding box center [1110, 30] width 52 height 17
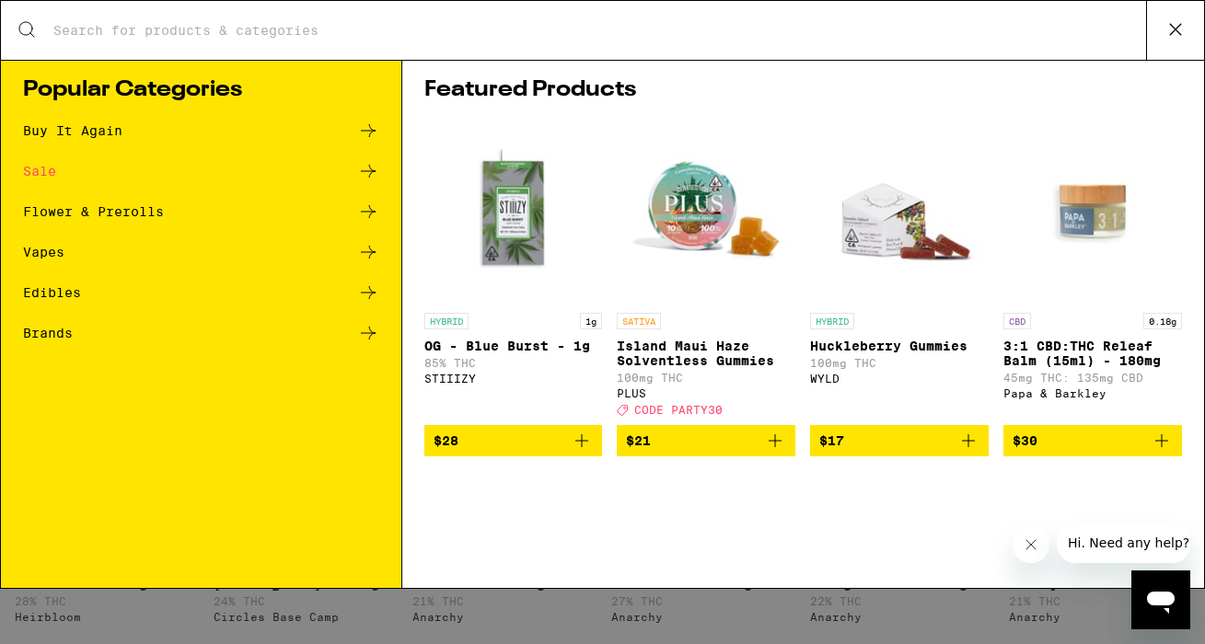
click at [732, 25] on input "Search for Products" at bounding box center [598, 30] width 1093 height 17
type input "b"
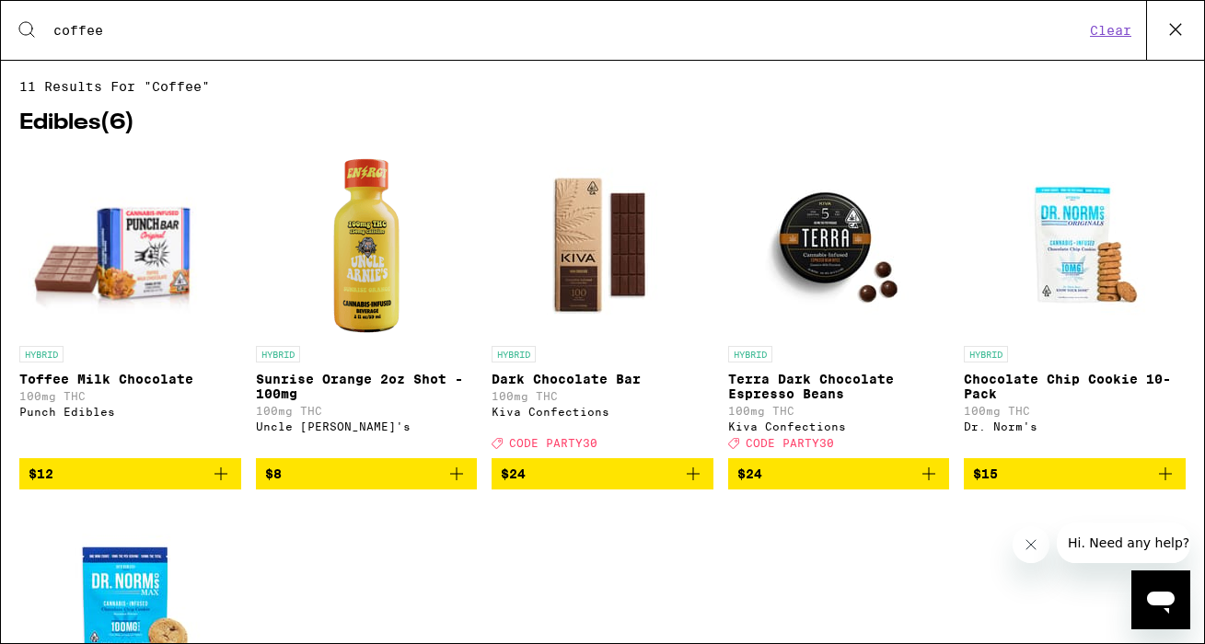
type input "coffee"
click at [826, 214] on img "Open page for Terra Dark Chocolate Espresso Beans from Kiva Confections" at bounding box center [838, 245] width 184 height 184
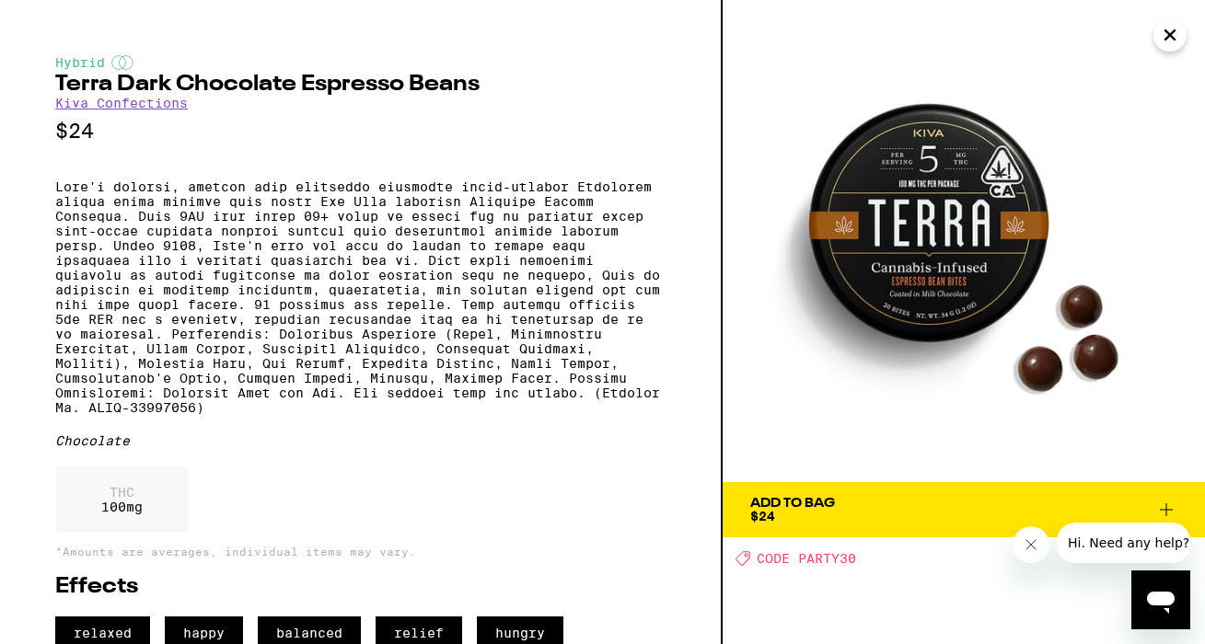
scroll to position [62, 0]
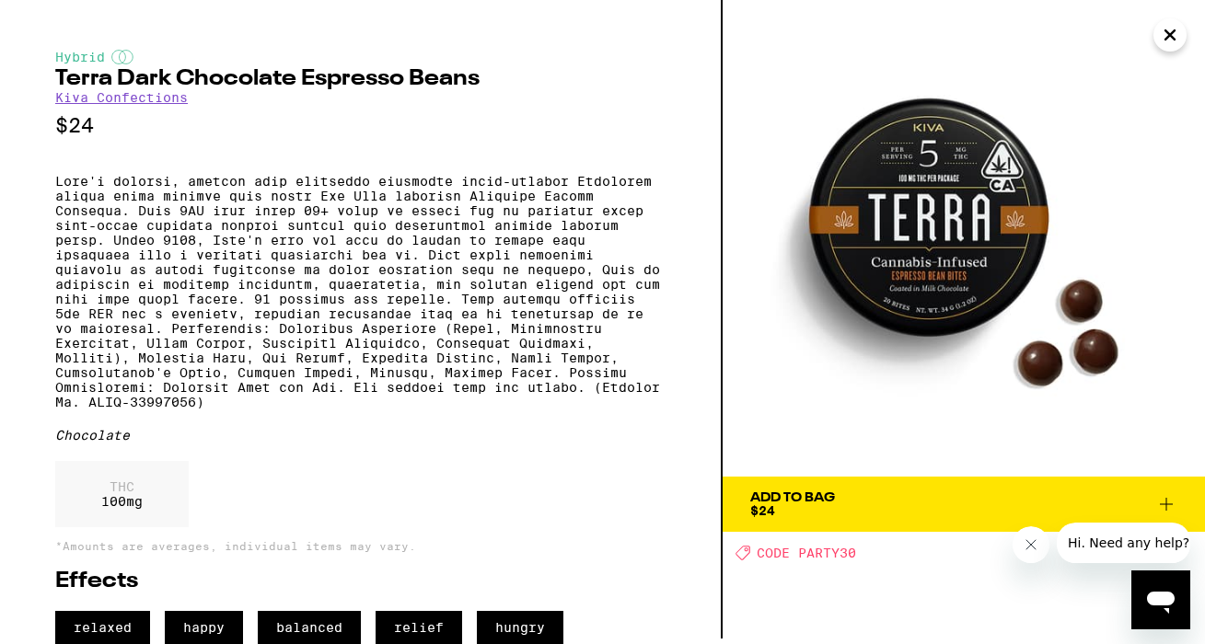
click at [822, 546] on span "CODE PARTY30" at bounding box center [806, 553] width 99 height 15
copy span "CODE PARTY30"
click at [1168, 36] on icon "Close" at bounding box center [1169, 34] width 9 height 9
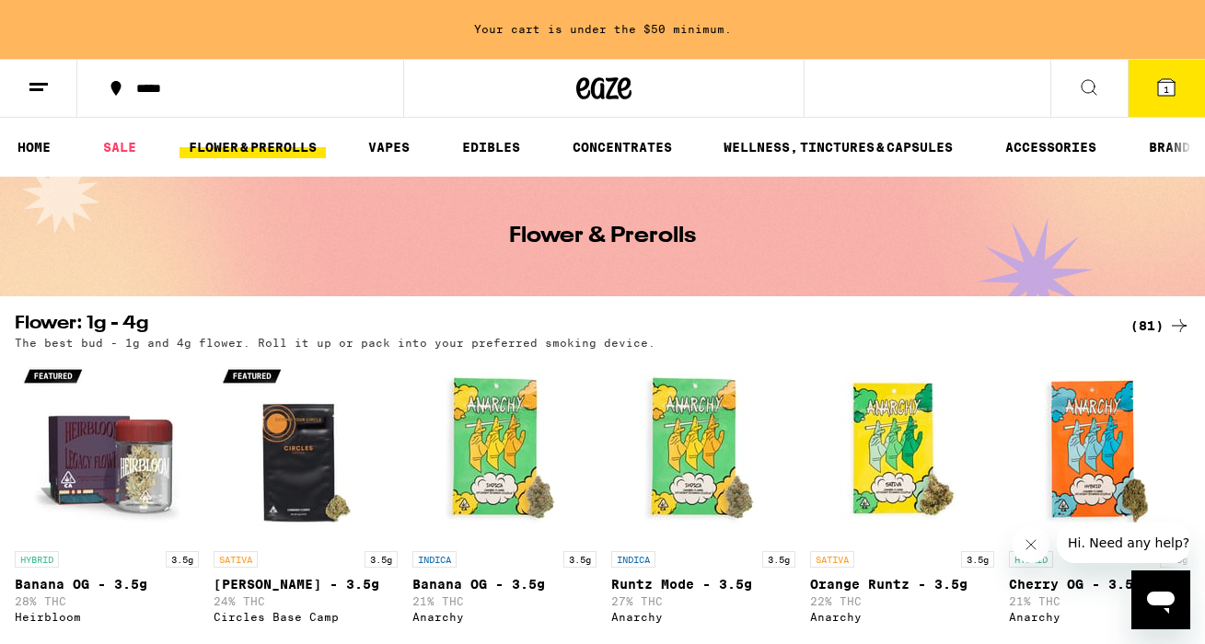
click at [1168, 98] on button "1" at bounding box center [1165, 88] width 77 height 57
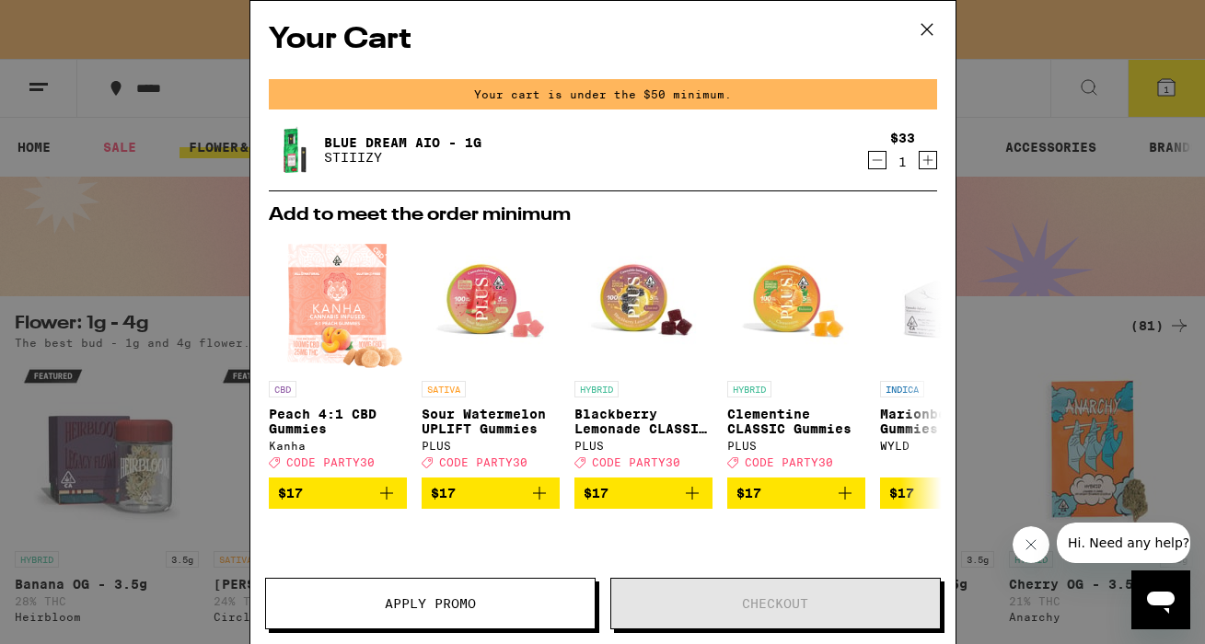
click at [924, 35] on icon at bounding box center [927, 30] width 28 height 28
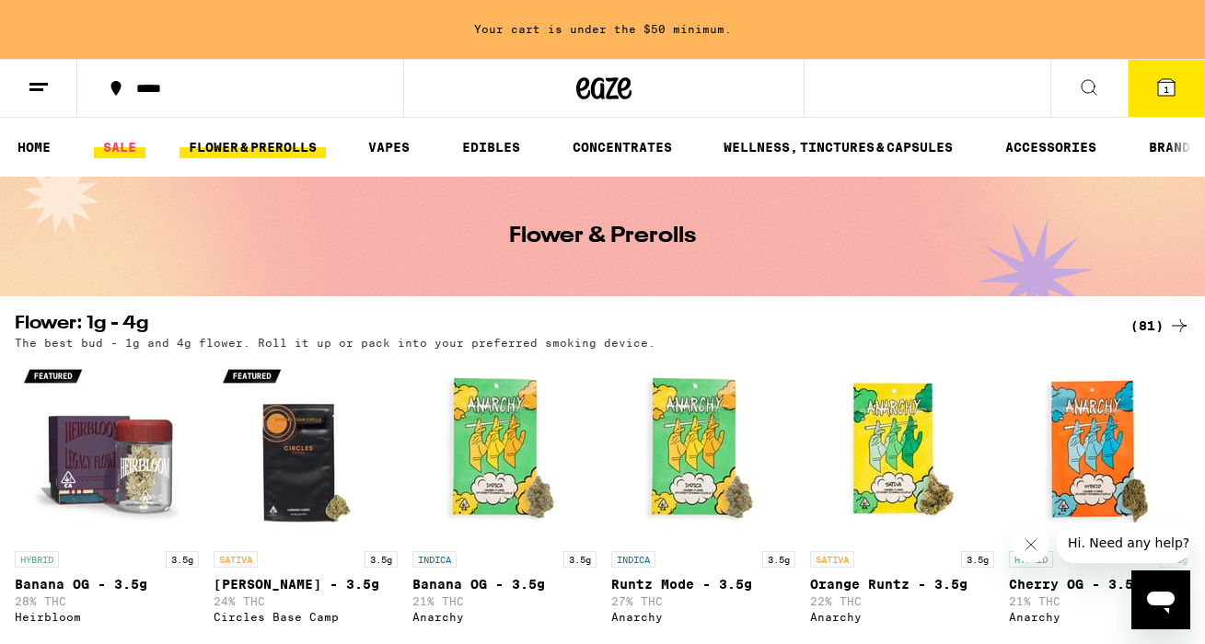
click at [110, 157] on link "SALE" at bounding box center [120, 147] width 52 height 22
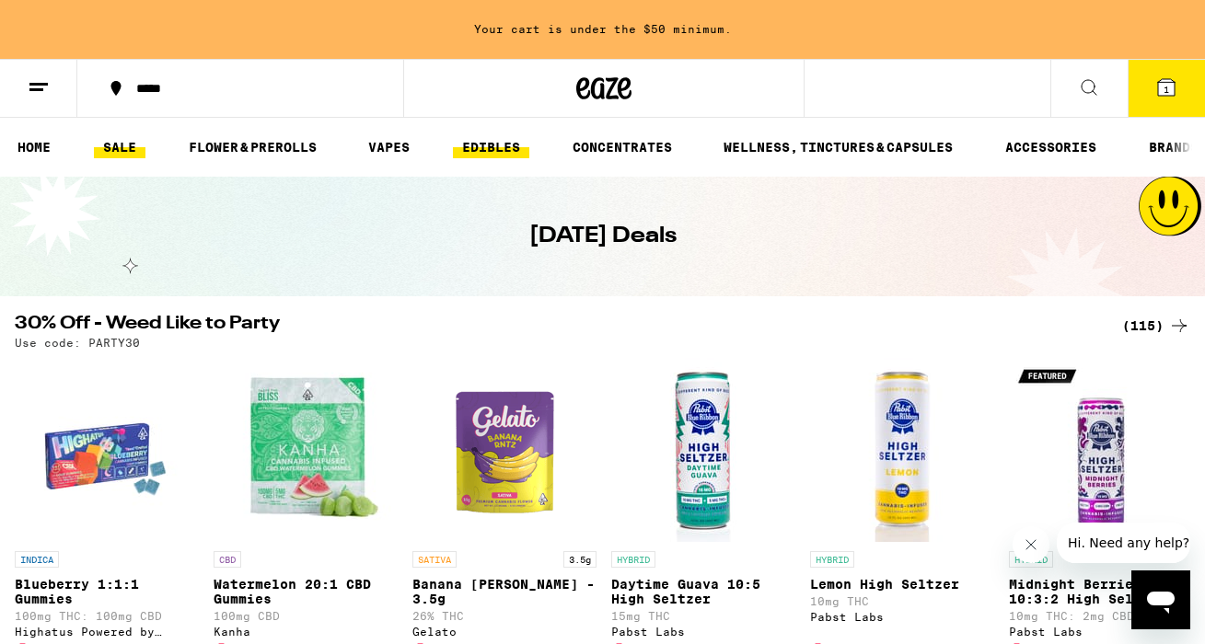
click at [470, 152] on link "EDIBLES" at bounding box center [491, 147] width 76 height 22
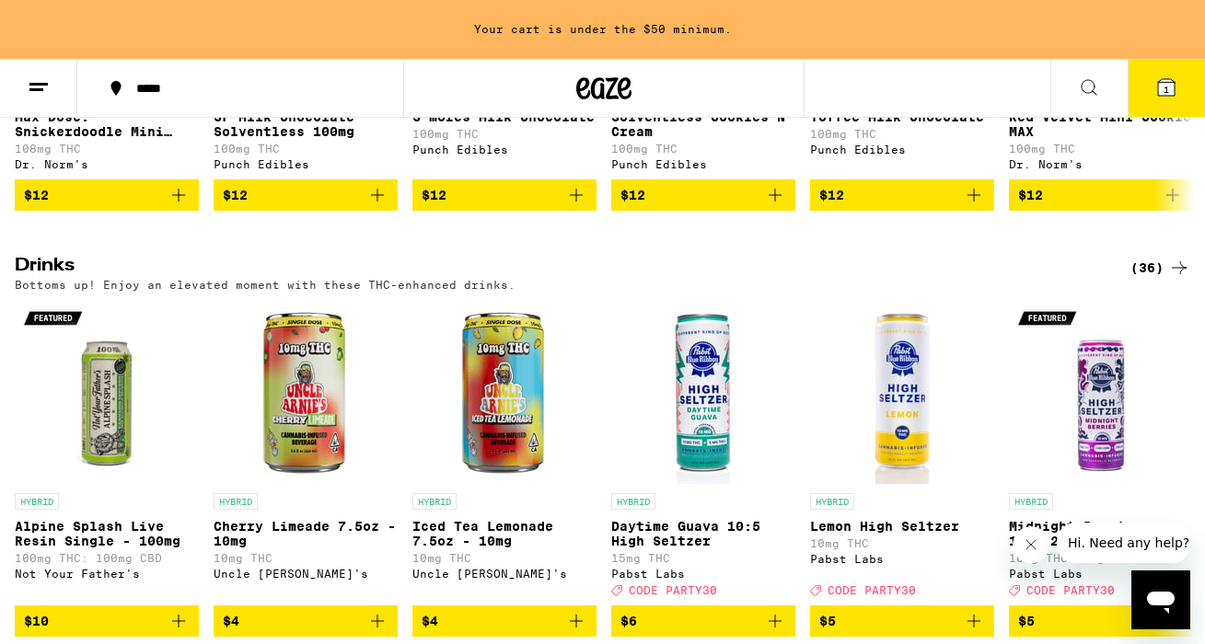
scroll to position [833, 0]
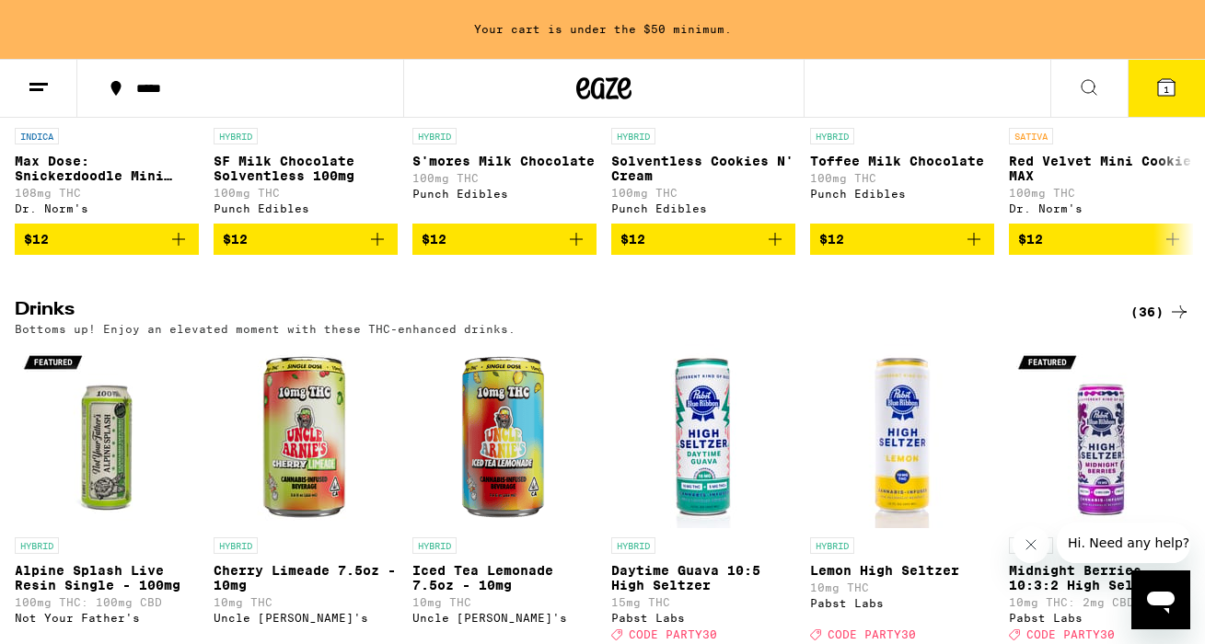
click at [1096, 93] on icon at bounding box center [1089, 87] width 22 height 22
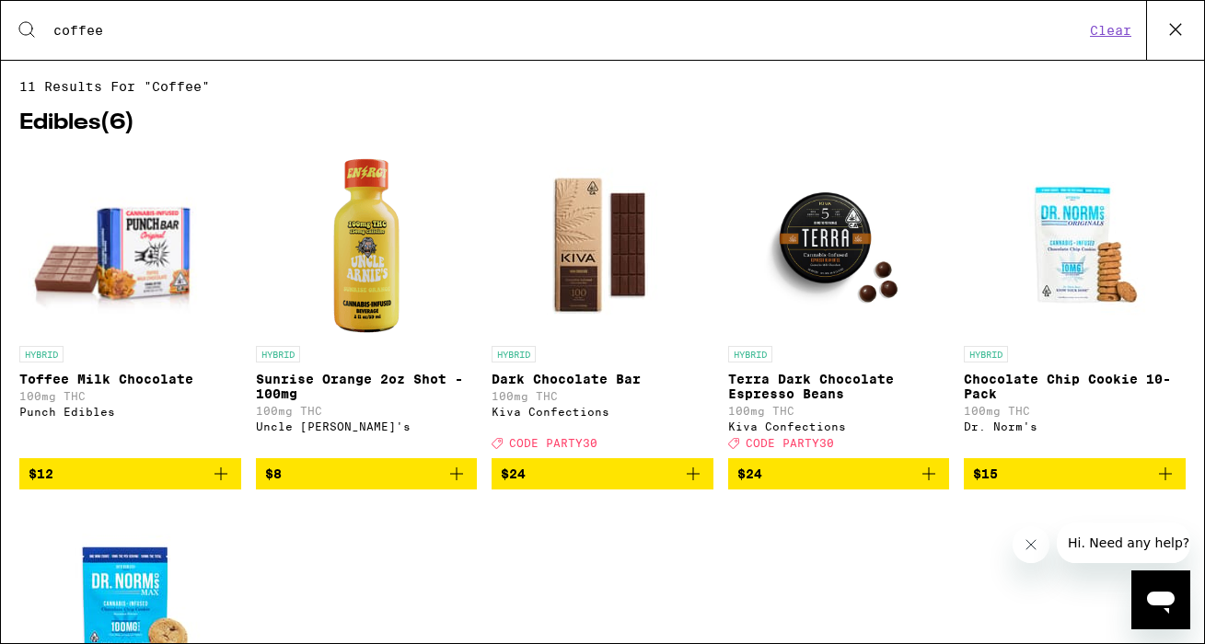
click at [815, 251] on img "Open page for Terra Dark Chocolate Espresso Beans from Kiva Confections" at bounding box center [838, 245] width 184 height 184
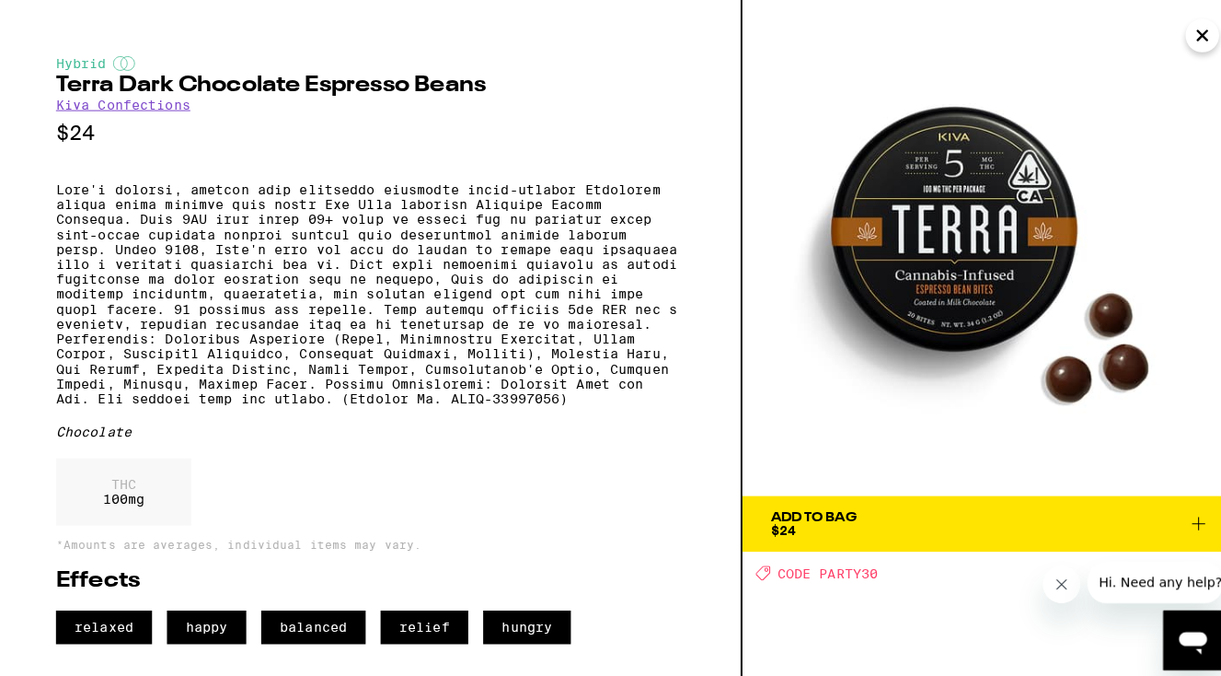
scroll to position [13, 0]
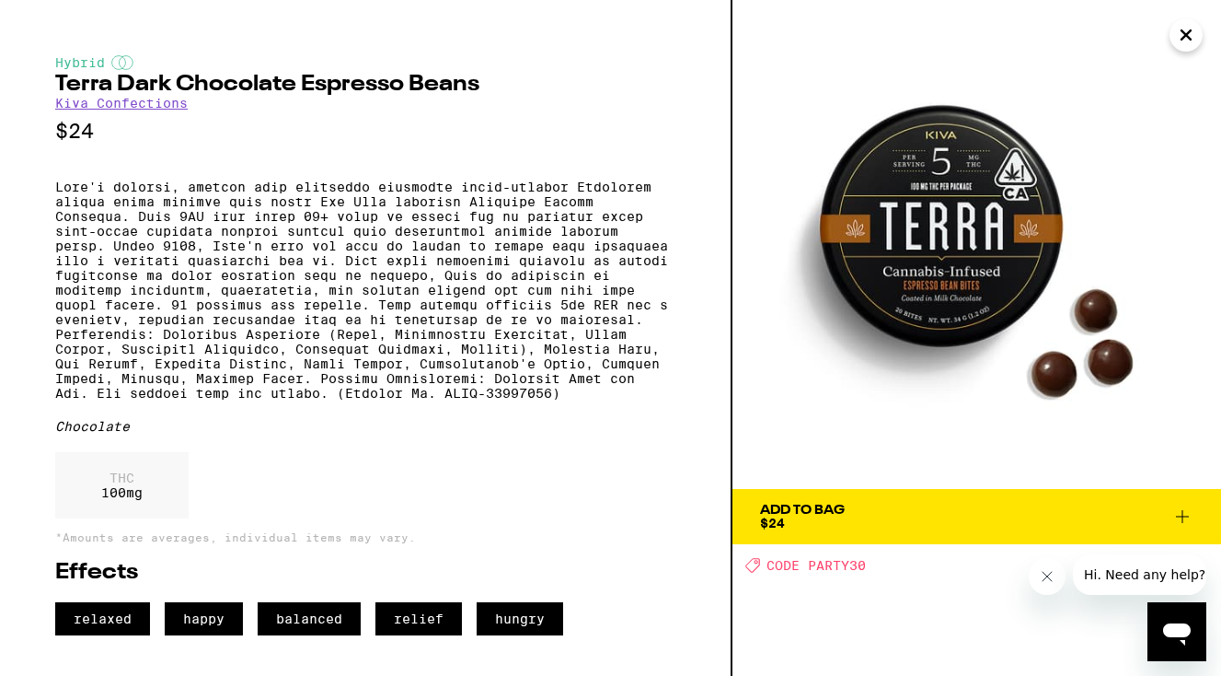
click at [1189, 505] on icon at bounding box center [1183, 516] width 22 height 22
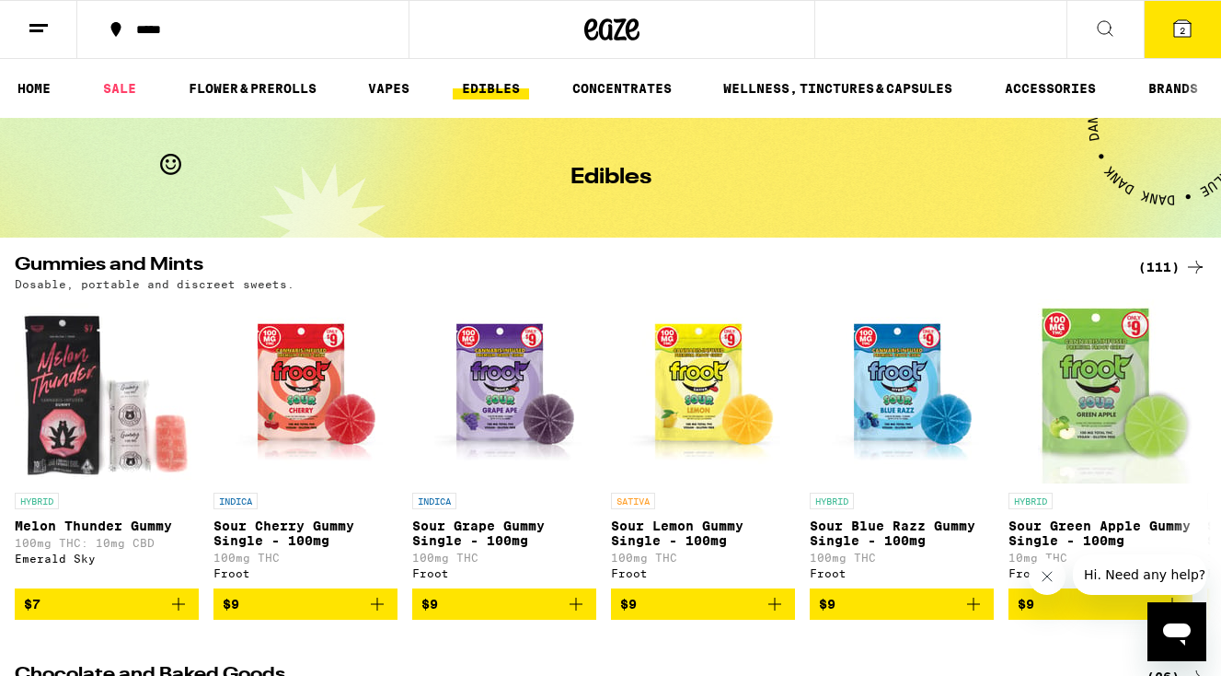
click at [1185, 32] on icon at bounding box center [1182, 28] width 17 height 17
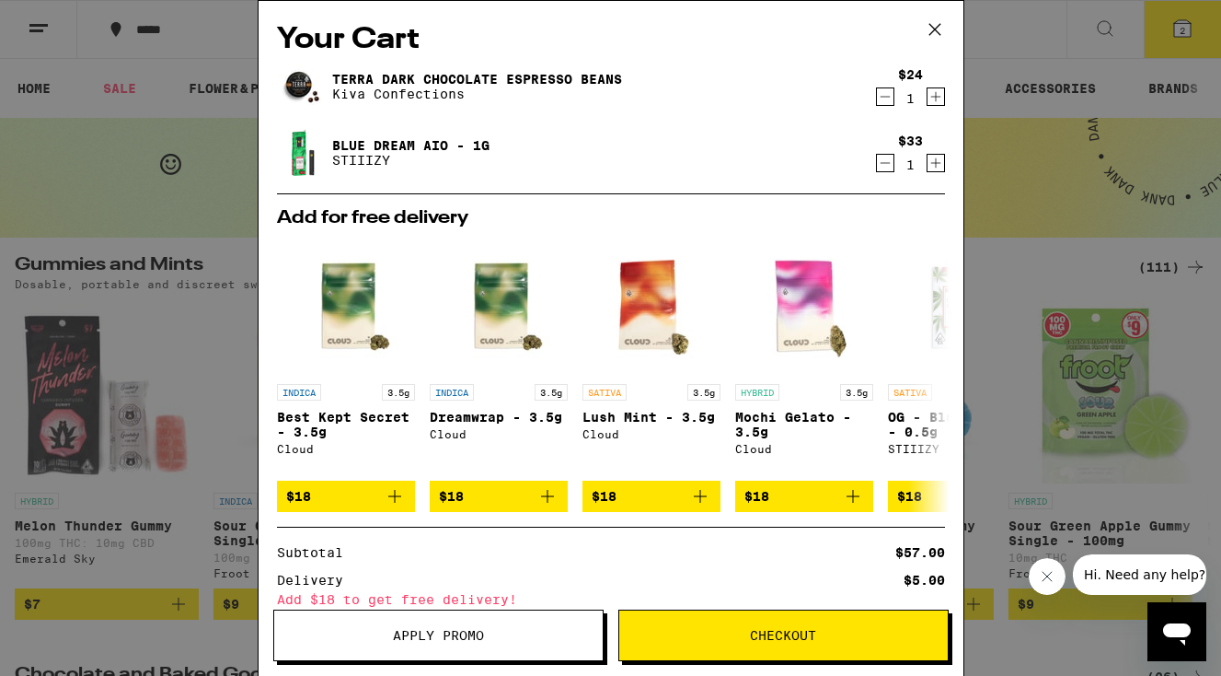
click at [474, 629] on span "Apply Promo" at bounding box center [438, 635] width 91 height 13
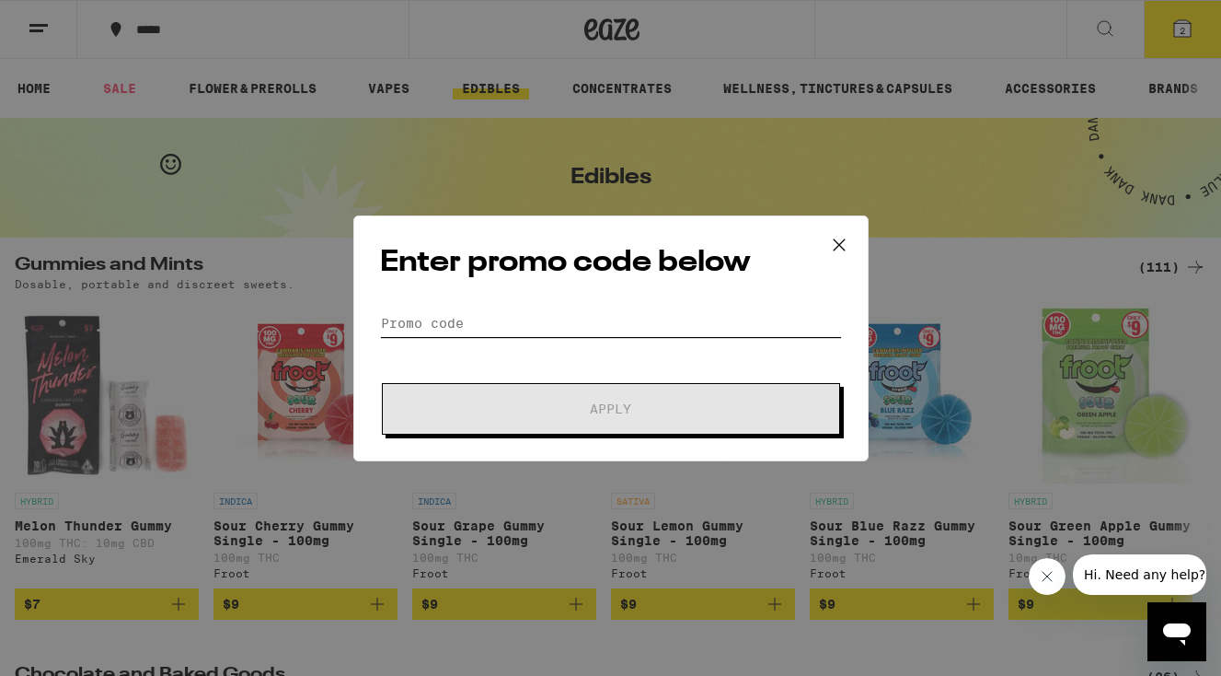
click at [601, 318] on input "Promo Code" at bounding box center [611, 323] width 462 height 28
paste input "CODE PARTY30"
type input "CODE PARTY30"
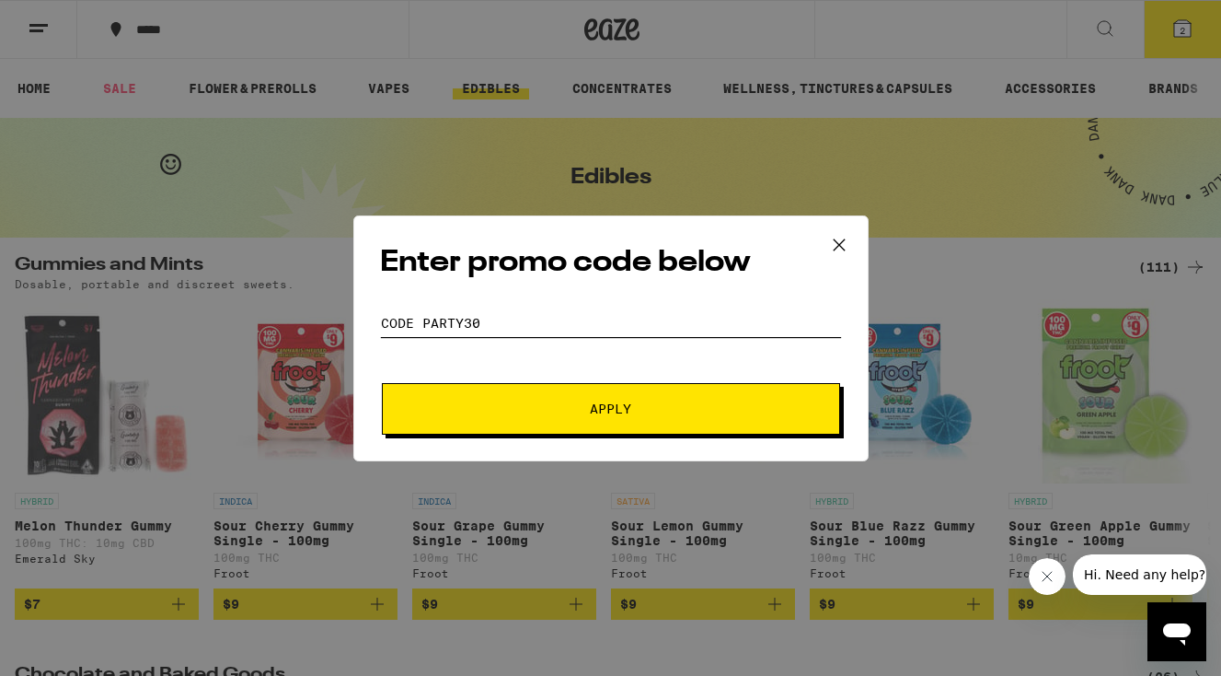
drag, startPoint x: 422, startPoint y: 326, endPoint x: 342, endPoint y: 321, distance: 80.2
click at [345, 322] on div "Enter promo code below Promo Code CODE PARTY30 Apply" at bounding box center [610, 338] width 1221 height 676
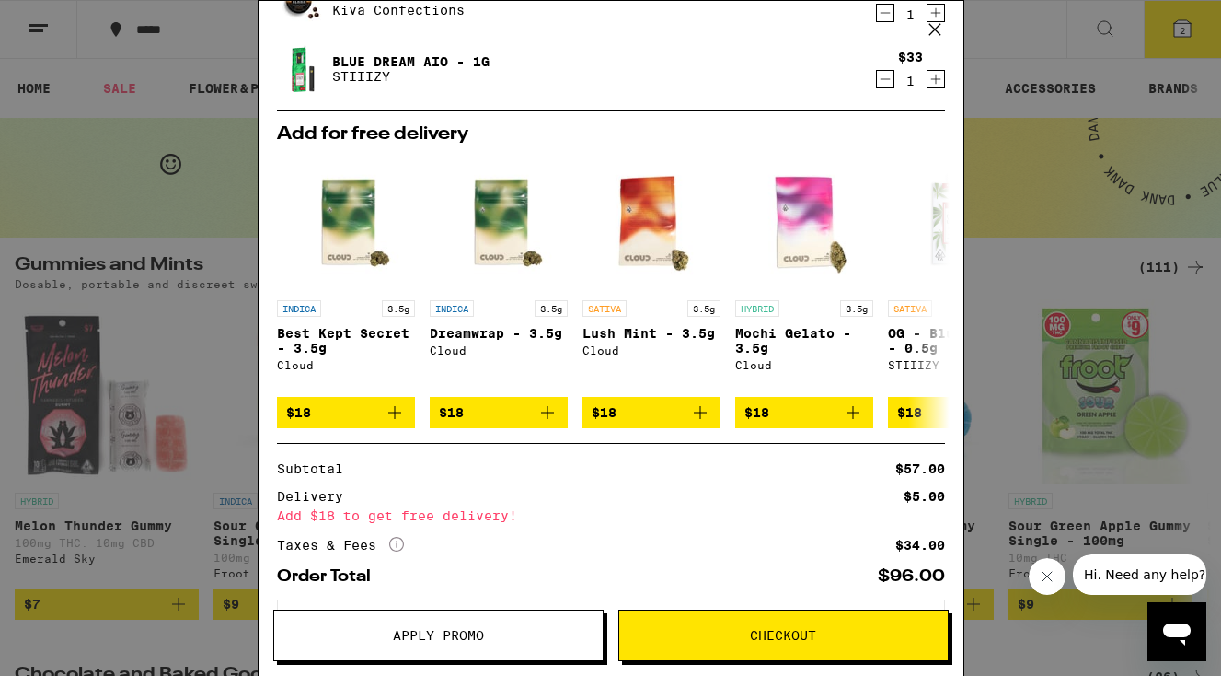
scroll to position [173, 0]
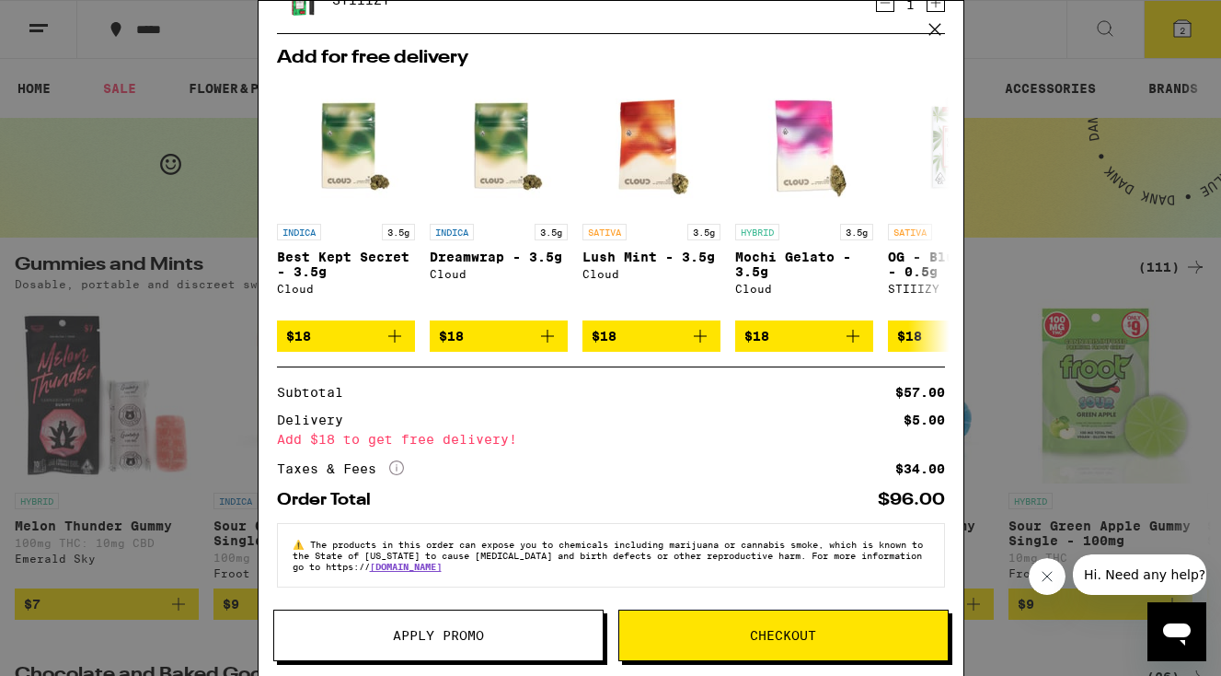
click at [546, 637] on span "Apply Promo" at bounding box center [438, 635] width 329 height 13
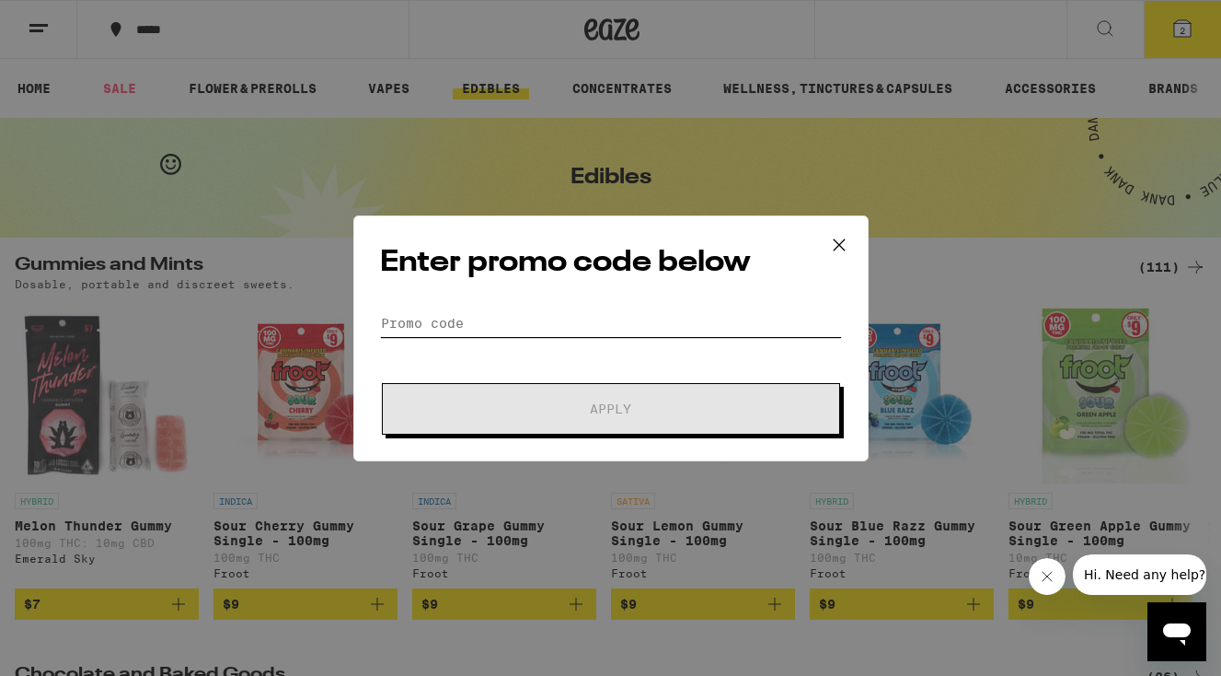
click at [582, 315] on input "Promo Code" at bounding box center [611, 323] width 462 height 28
paste input "CODE PARTY30"
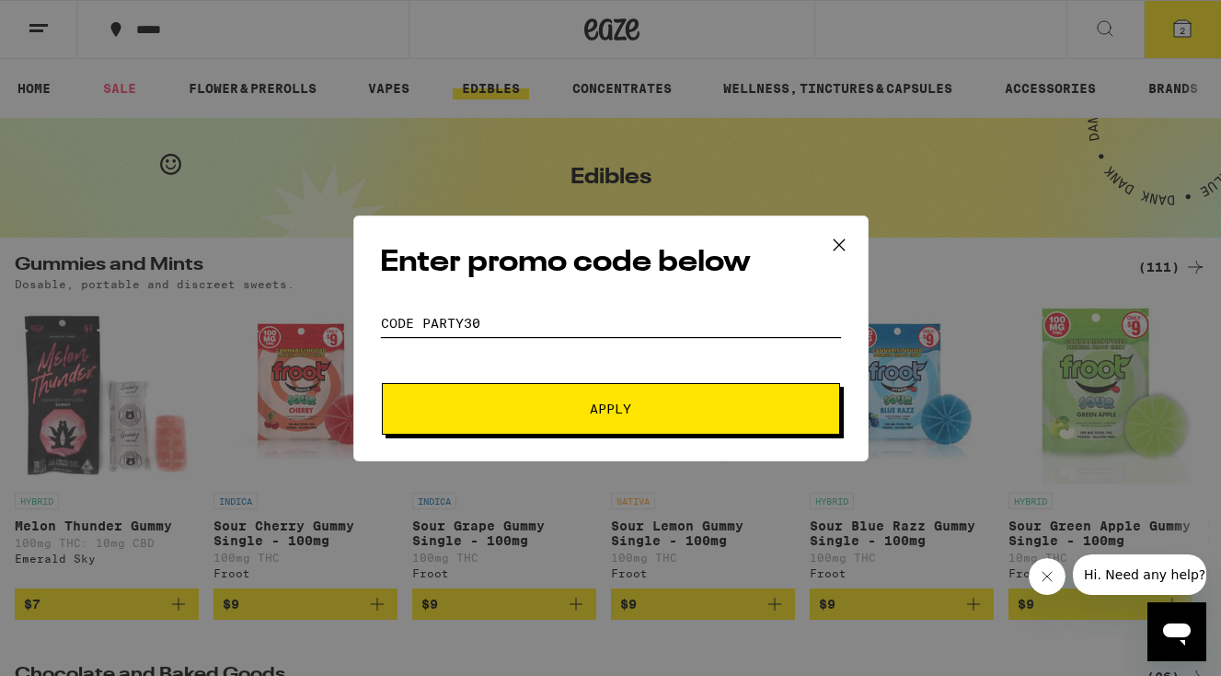
click at [423, 312] on input "CODE PARTY30" at bounding box center [611, 323] width 462 height 28
type input "PARTY30"
click at [536, 425] on button "Apply" at bounding box center [611, 409] width 458 height 52
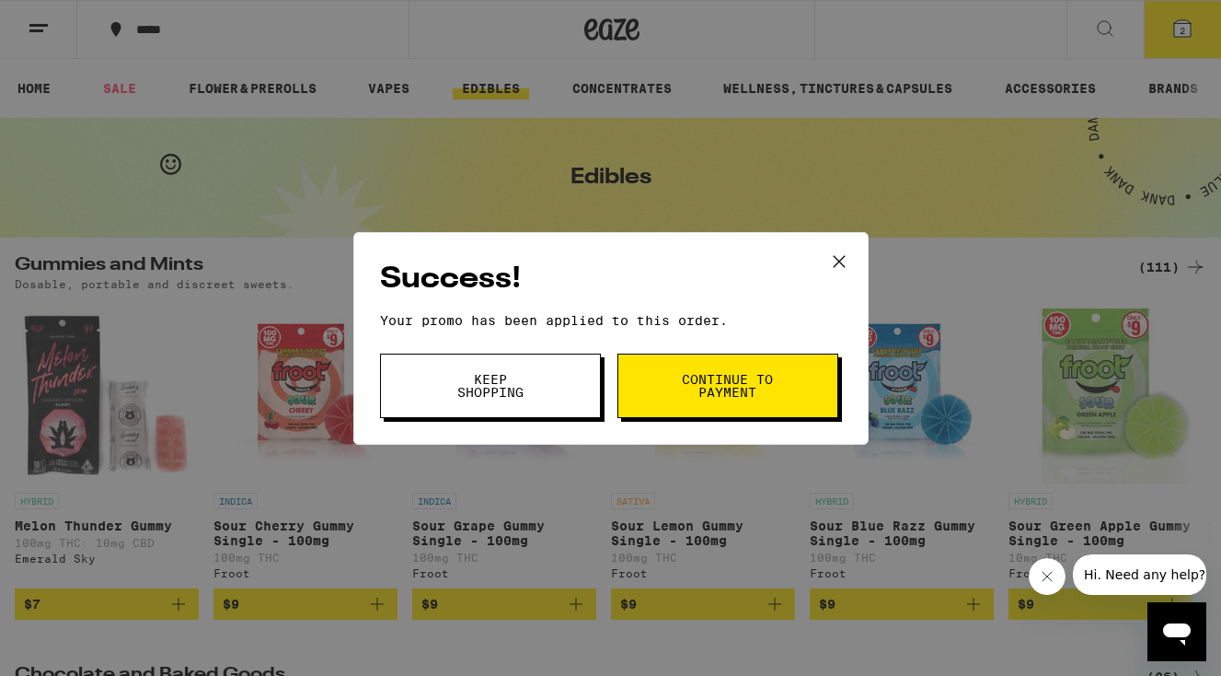
click at [699, 410] on button "Continue to payment" at bounding box center [728, 385] width 221 height 64
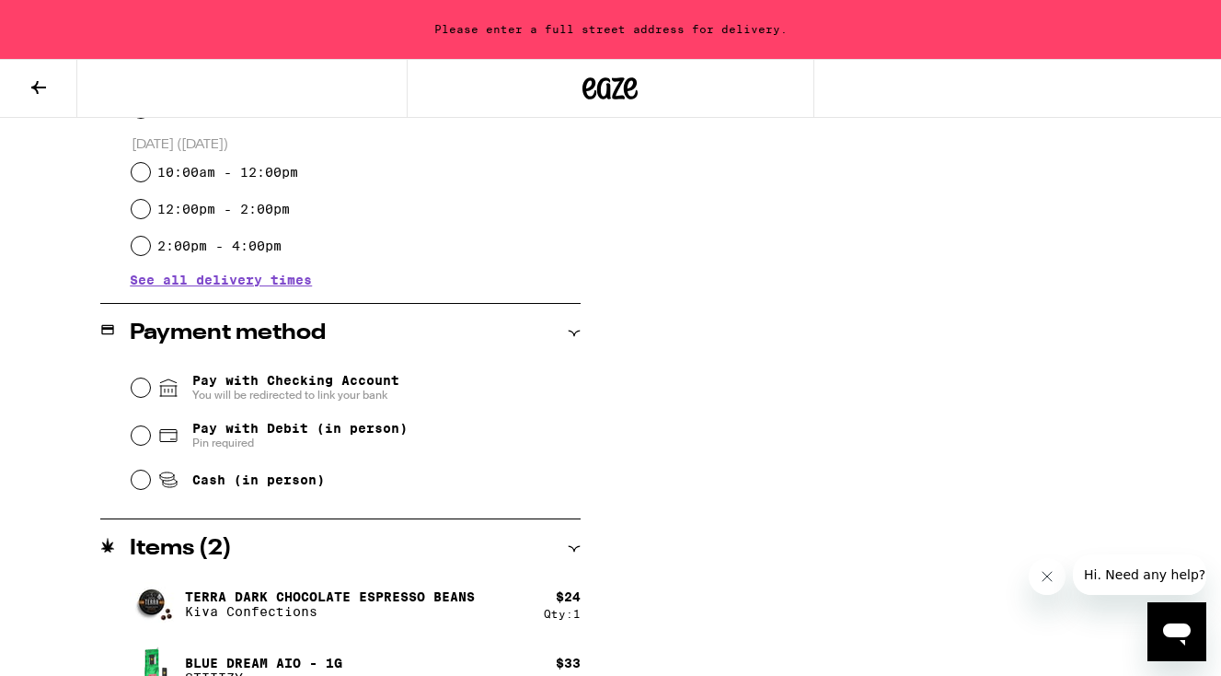
scroll to position [644, 0]
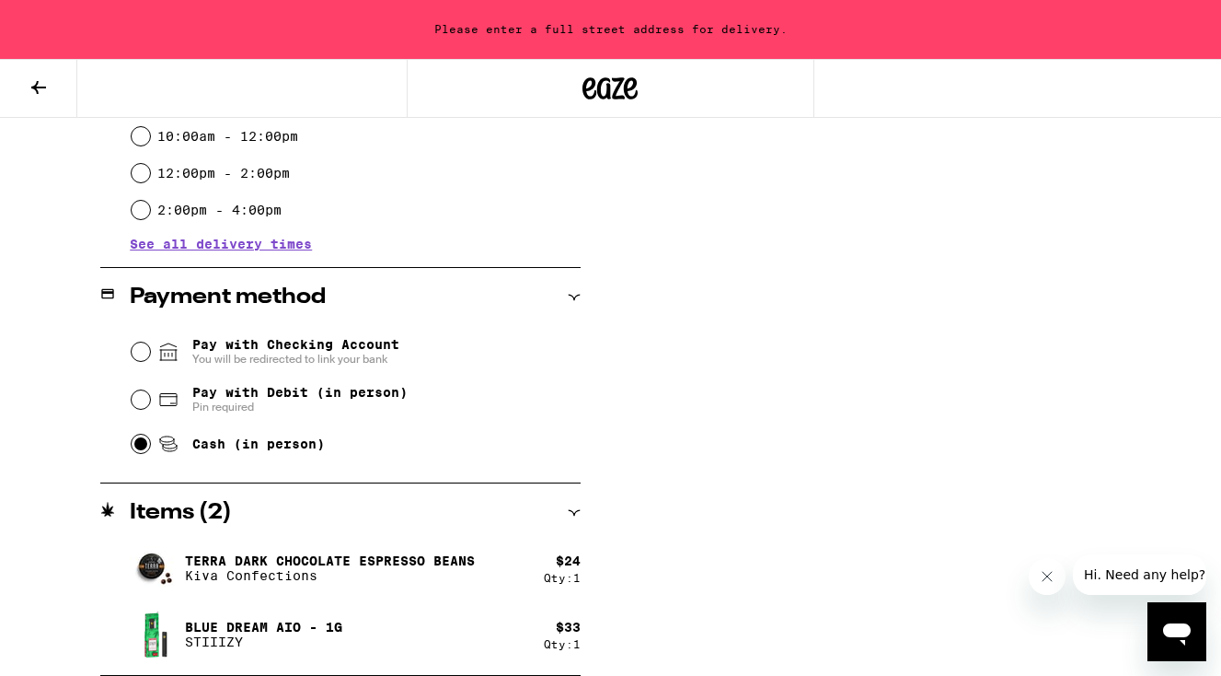
click at [144, 445] on input "Cash (in person)" at bounding box center [141, 443] width 18 height 18
radio input "true"
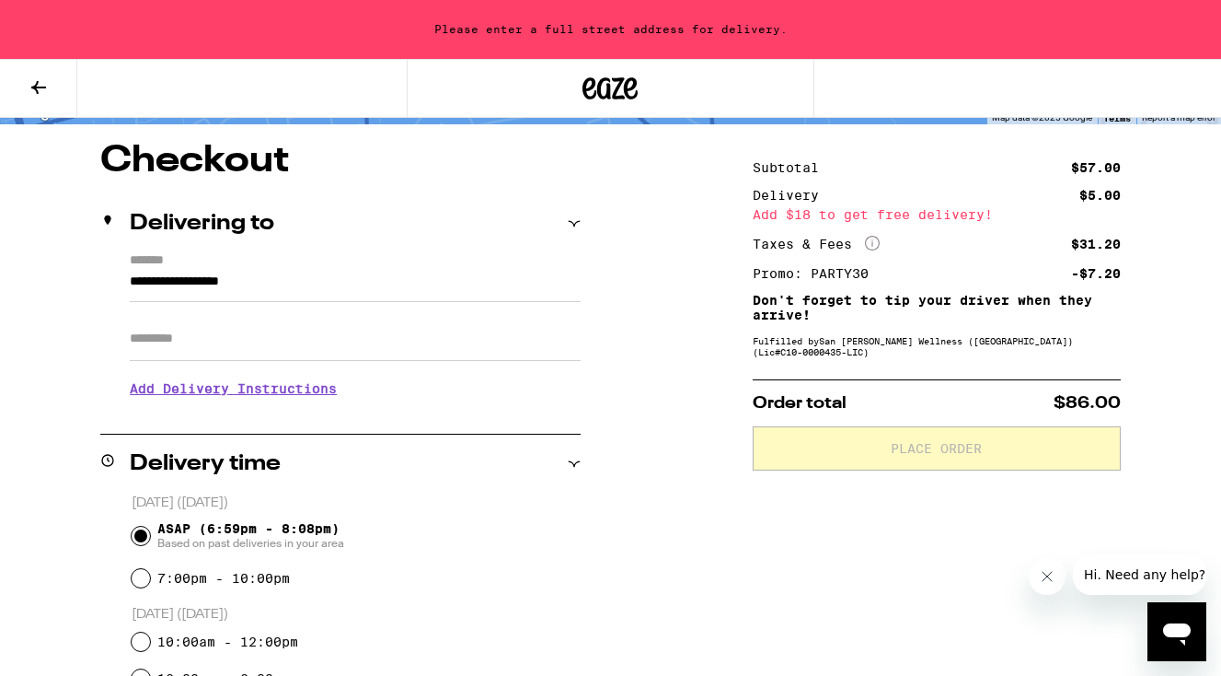
scroll to position [138, 0]
click at [982, 349] on div "Fulfilled by San [PERSON_NAME] Wellness ([GEOGRAPHIC_DATA]) (Lic# C10-0000435-L…" at bounding box center [937, 347] width 368 height 22
copy div "Harborside"
